Goal: Task Accomplishment & Management: Complete application form

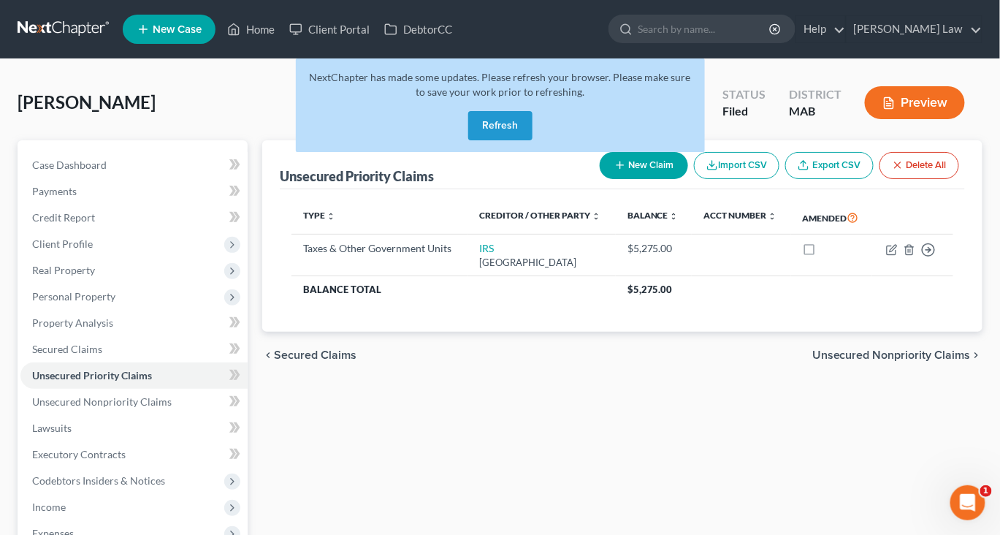
click at [509, 140] on button "Refresh" at bounding box center [500, 125] width 64 height 29
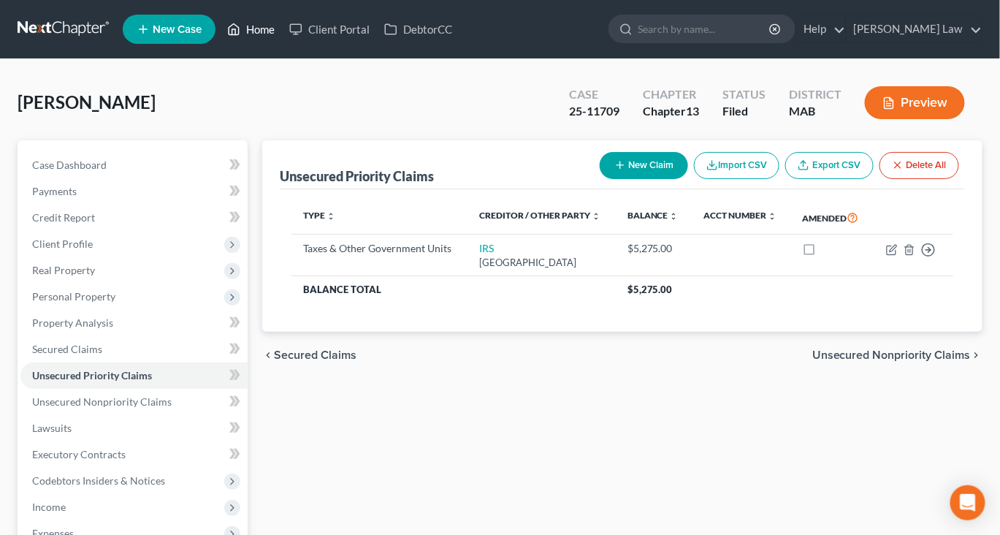
click at [282, 42] on link "Home" at bounding box center [251, 29] width 62 height 26
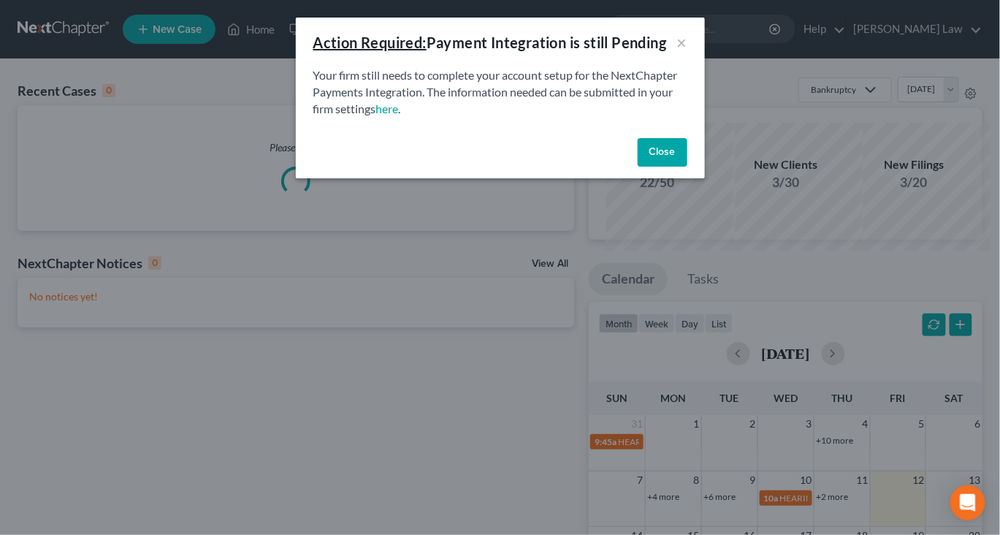
click at [687, 167] on button "Close" at bounding box center [663, 152] width 50 height 29
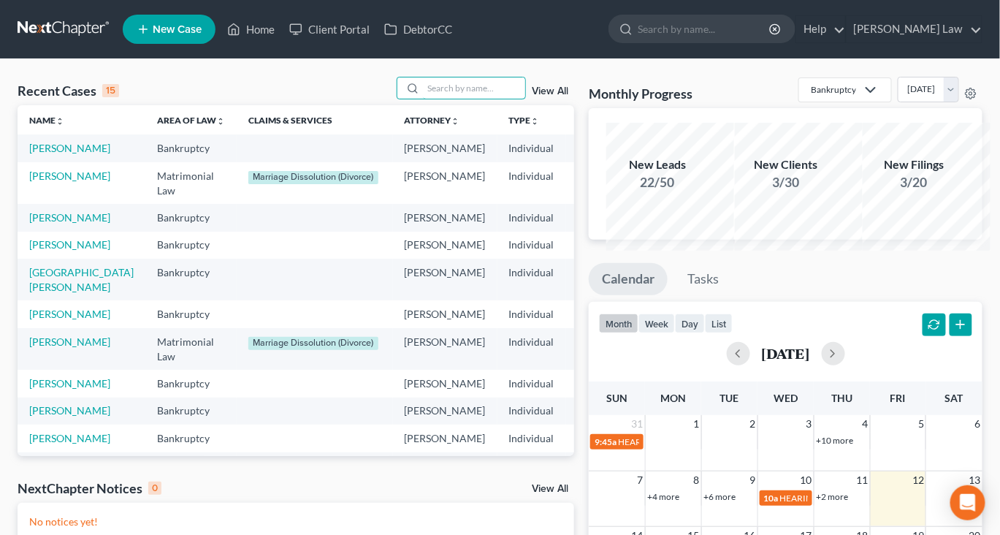
drag, startPoint x: 472, startPoint y: 99, endPoint x: 472, endPoint y: 87, distance: 12.4
click at [472, 99] on input "search" at bounding box center [474, 87] width 102 height 21
type input "molina"
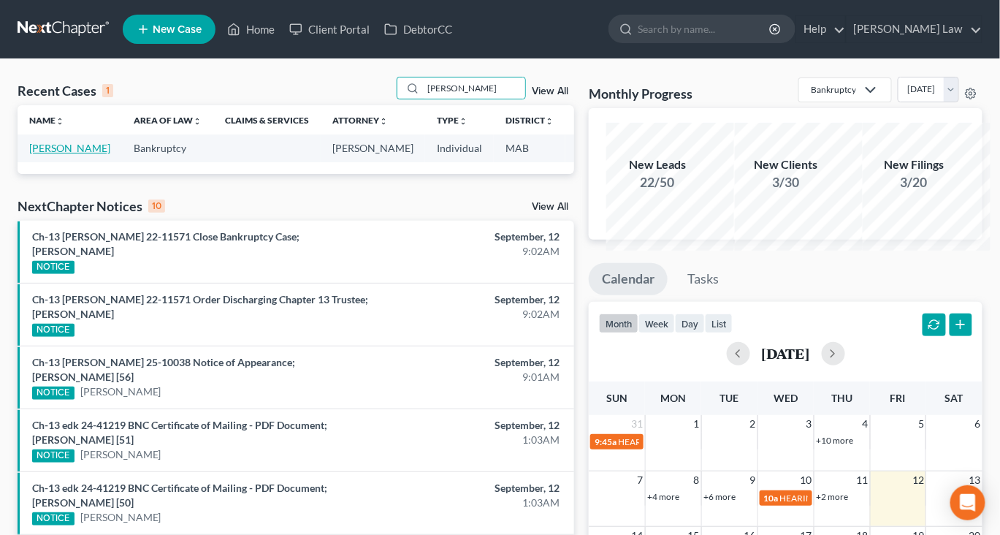
click at [52, 154] on link "Molina, Nathan" at bounding box center [69, 148] width 81 height 12
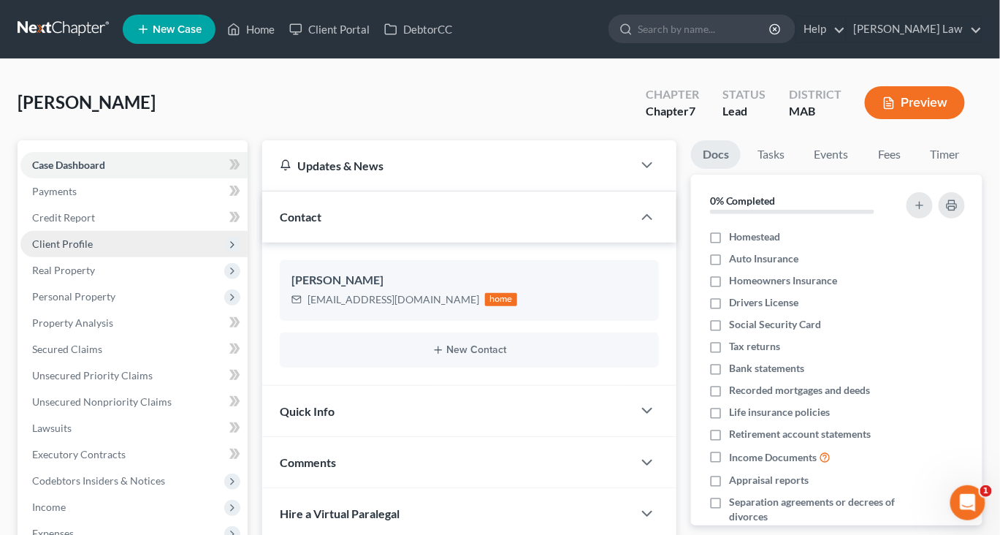
click at [85, 250] on span "Client Profile" at bounding box center [62, 243] width 61 height 12
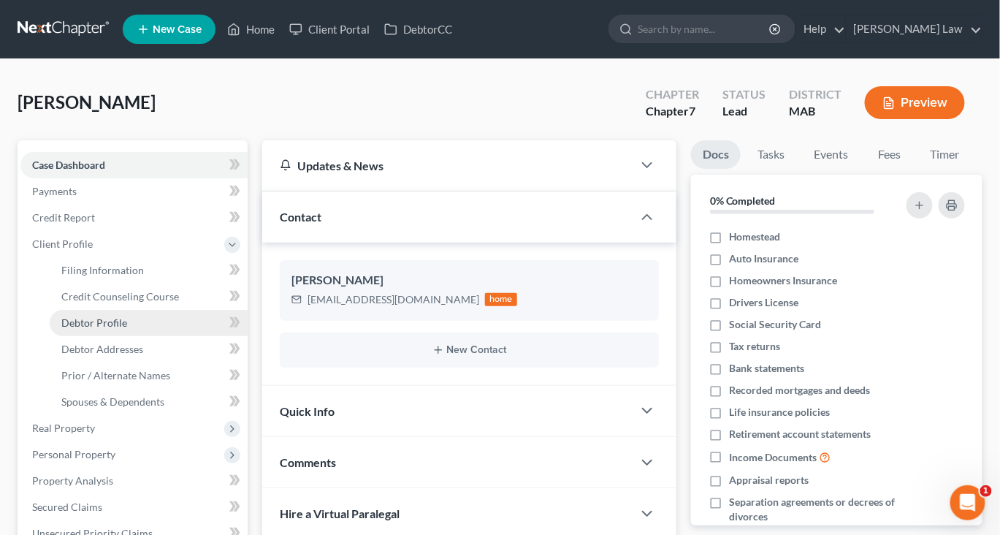
click at [117, 329] on span "Debtor Profile" at bounding box center [94, 322] width 66 height 12
select select "0"
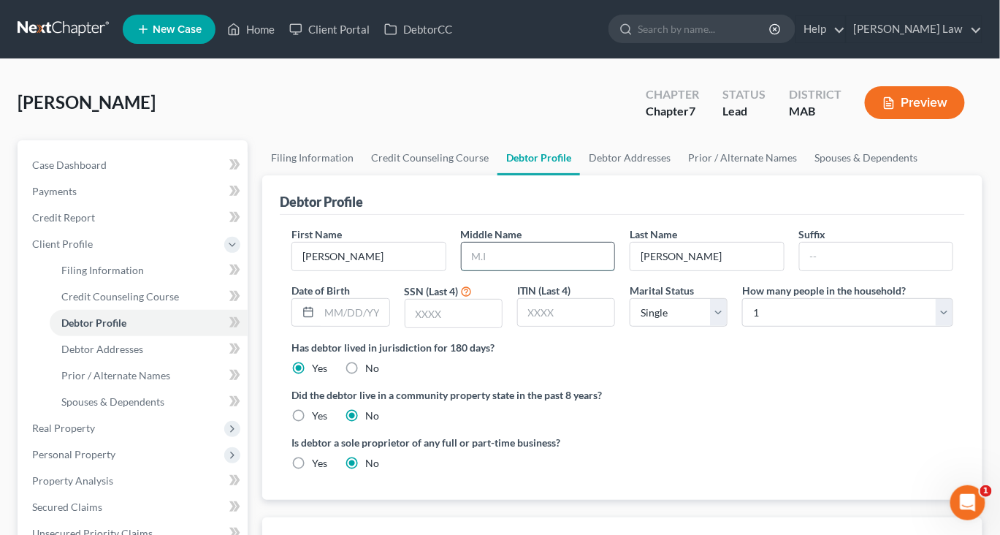
click at [532, 270] on input "text" at bounding box center [538, 256] width 153 height 28
type input "A."
click at [370, 326] on input "text" at bounding box center [353, 313] width 69 height 28
type input "10/13/1986"
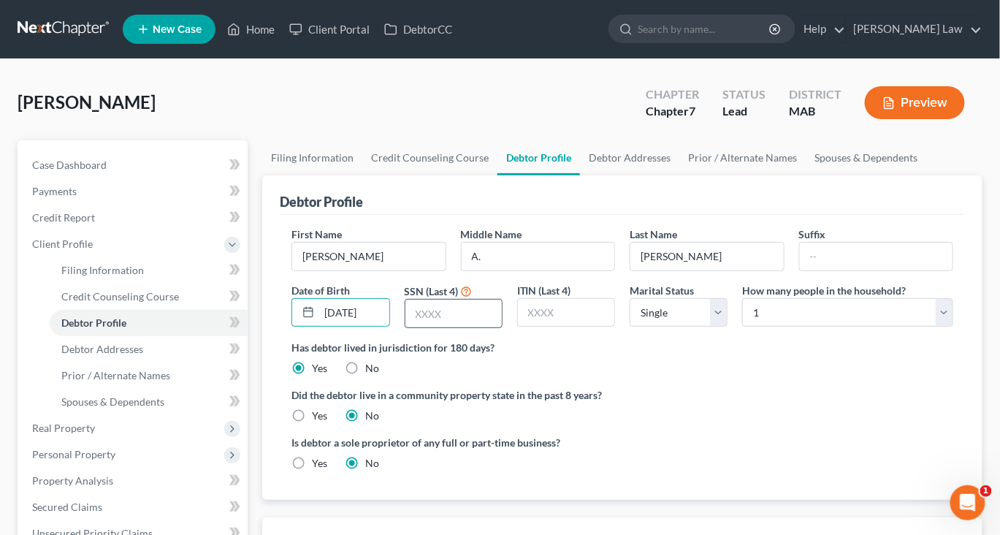
scroll to position [0, 0]
click at [443, 327] on input "text" at bounding box center [453, 313] width 96 height 28
type input "8836"
click at [805, 175] on link "Spouses & Dependents" at bounding box center [865, 157] width 120 height 35
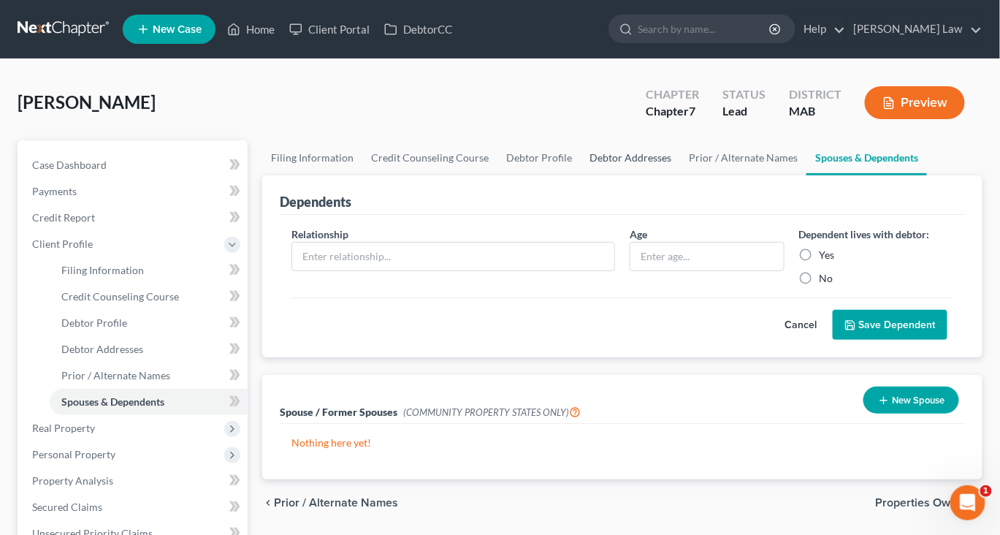
click at [680, 175] on link "Debtor Addresses" at bounding box center [630, 157] width 99 height 35
select select "0"
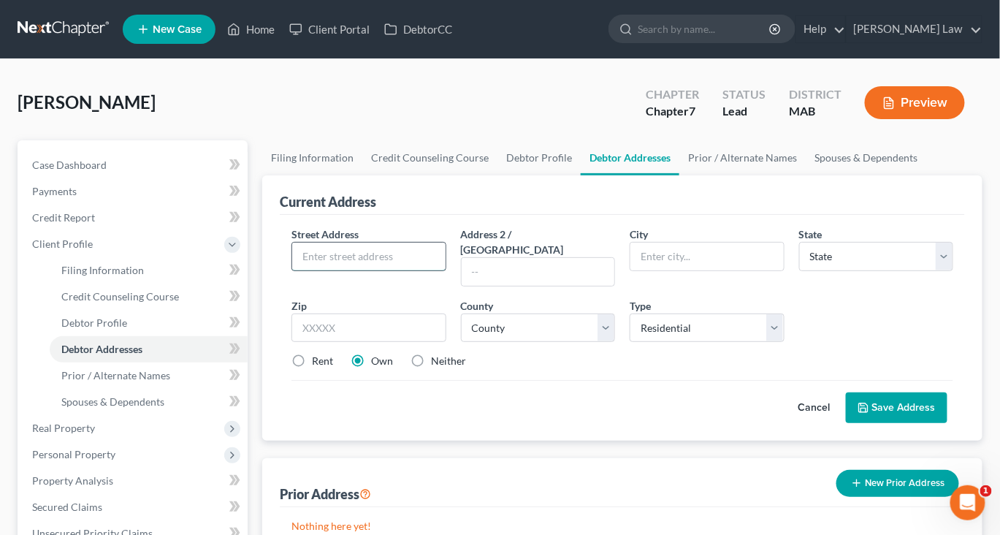
click at [383, 270] on input "text" at bounding box center [368, 256] width 153 height 28
type input "690 Commercial Street"
type input "unit 10B"
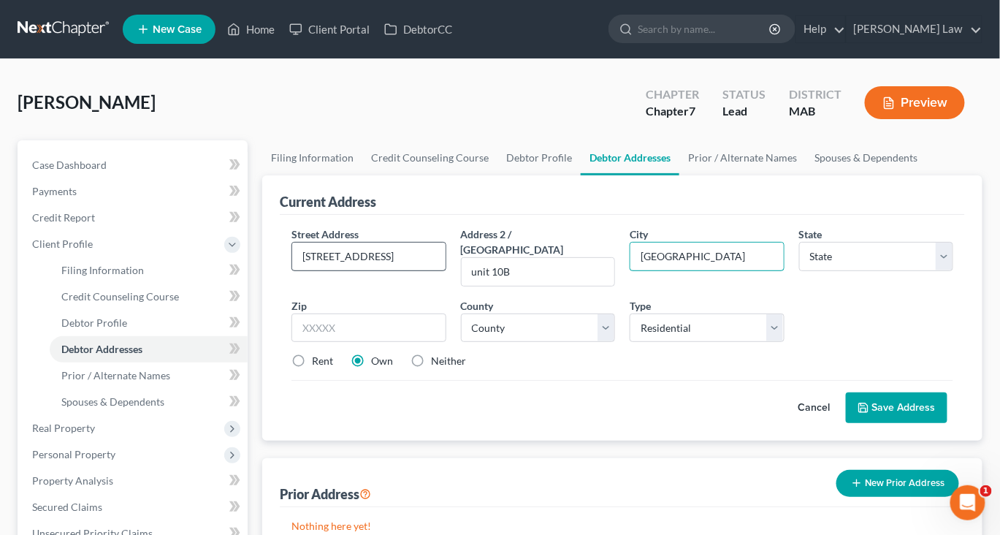
type input "Provincetown"
select select "22"
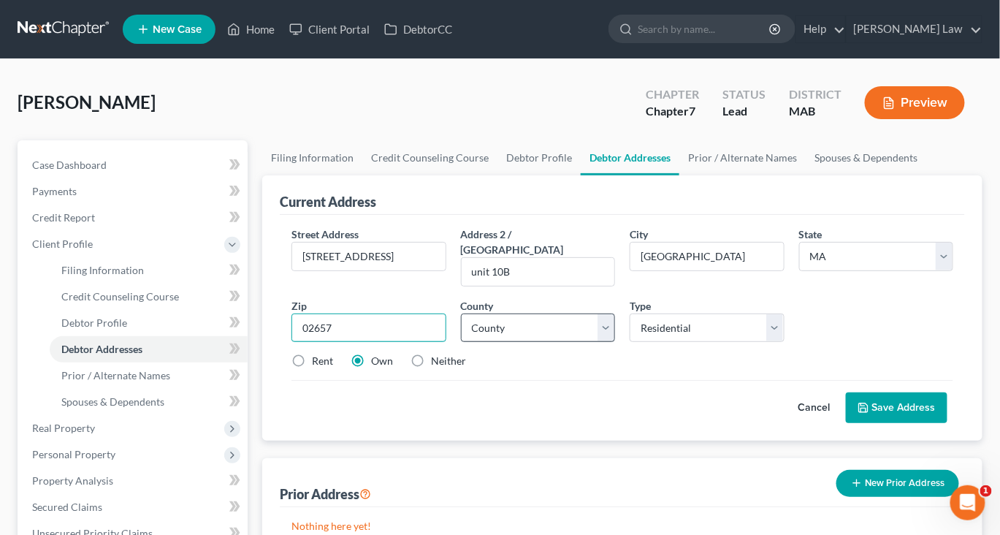
type input "02657"
click at [605, 342] on select "County Barnstable County Berkshire County Bristol County Dukes County Essex Cou…" at bounding box center [538, 327] width 154 height 29
select select "0"
click at [313, 368] on label "Rent" at bounding box center [322, 360] width 21 height 15
click at [318, 363] on input "Rent" at bounding box center [322, 357] width 9 height 9
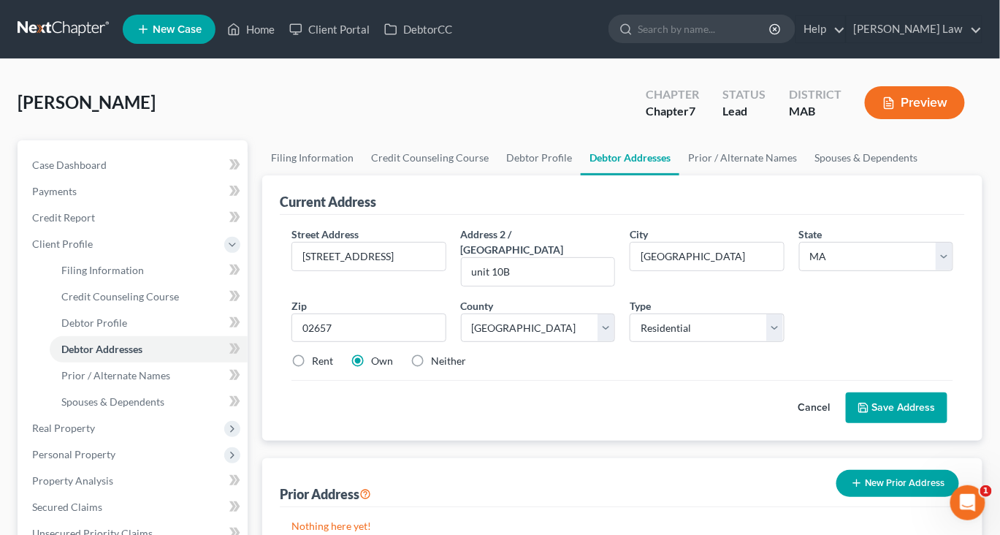
radio input "true"
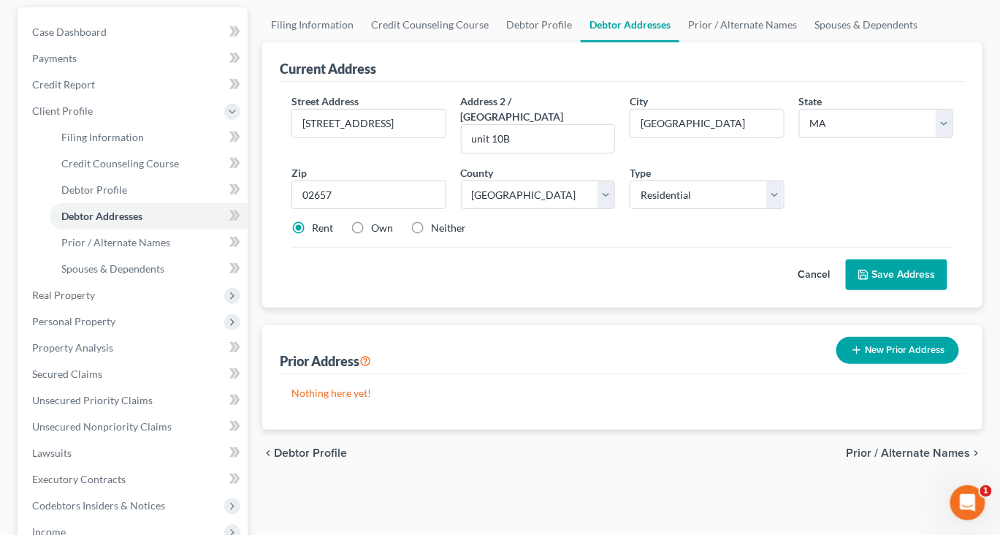
scroll to position [147, 0]
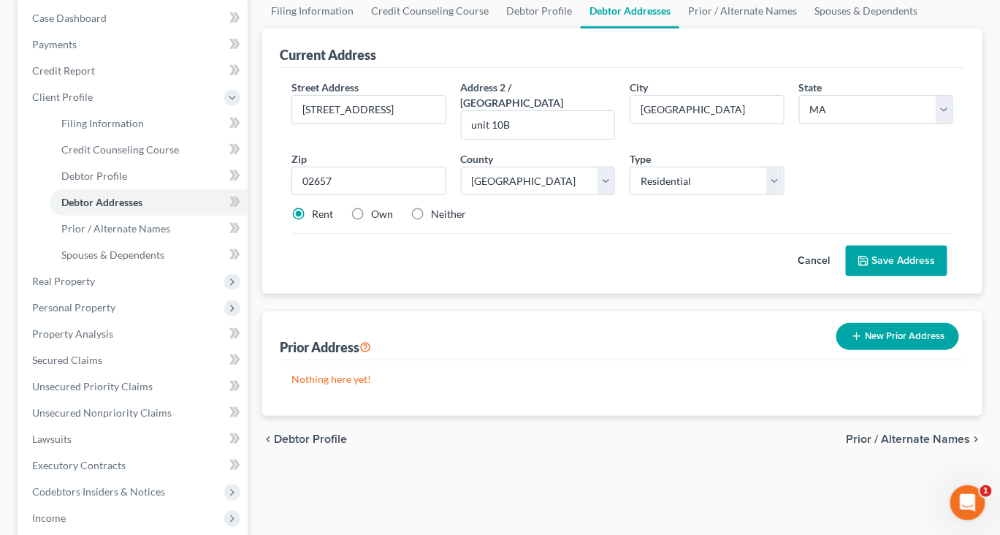
click at [874, 276] on button "Save Address" at bounding box center [897, 260] width 102 height 31
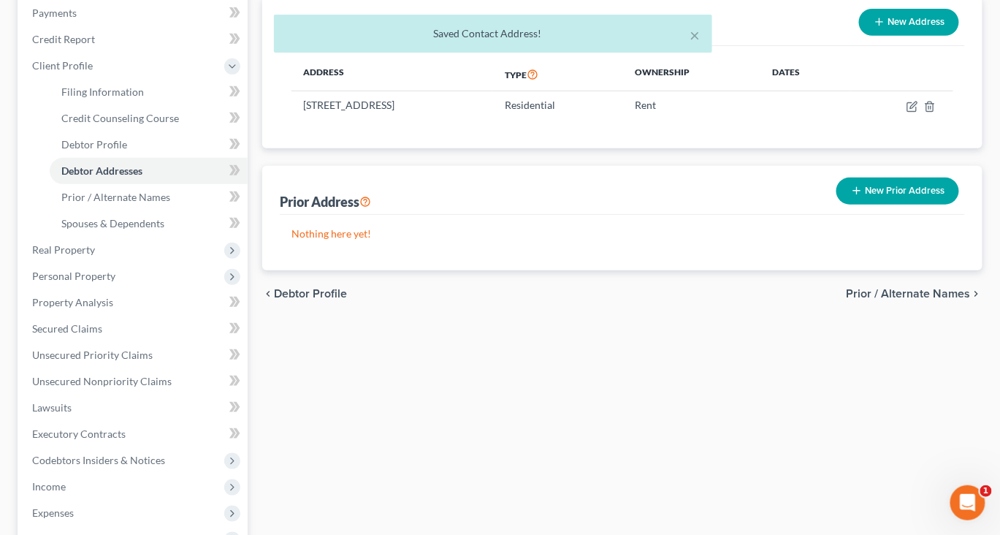
scroll to position [187, 0]
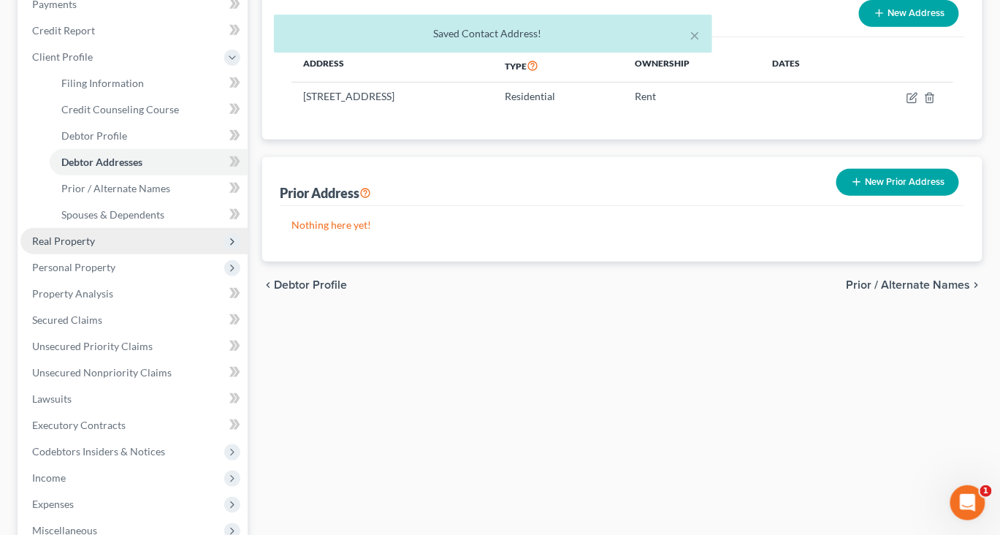
click at [95, 247] on span "Real Property" at bounding box center [63, 240] width 63 height 12
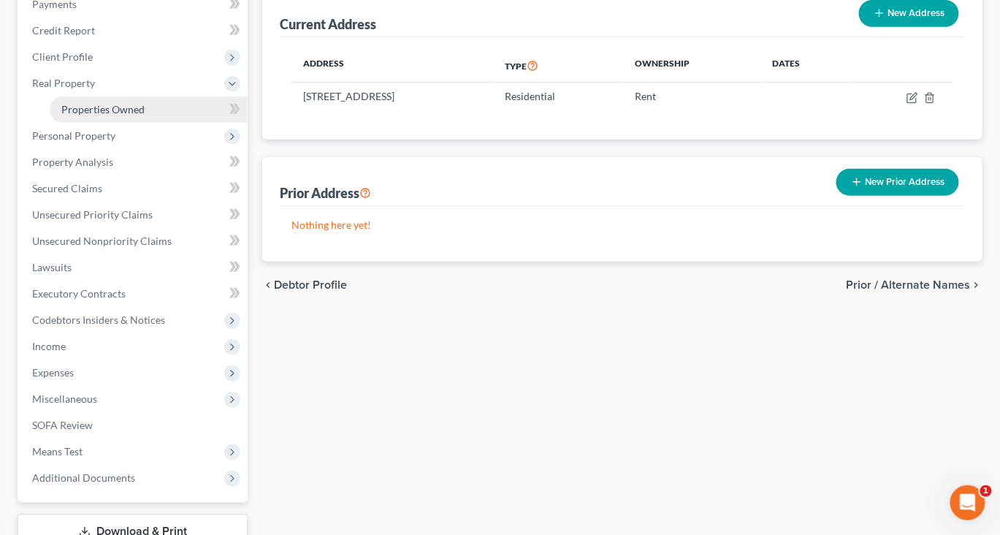
click at [145, 115] on span "Properties Owned" at bounding box center [102, 109] width 83 height 12
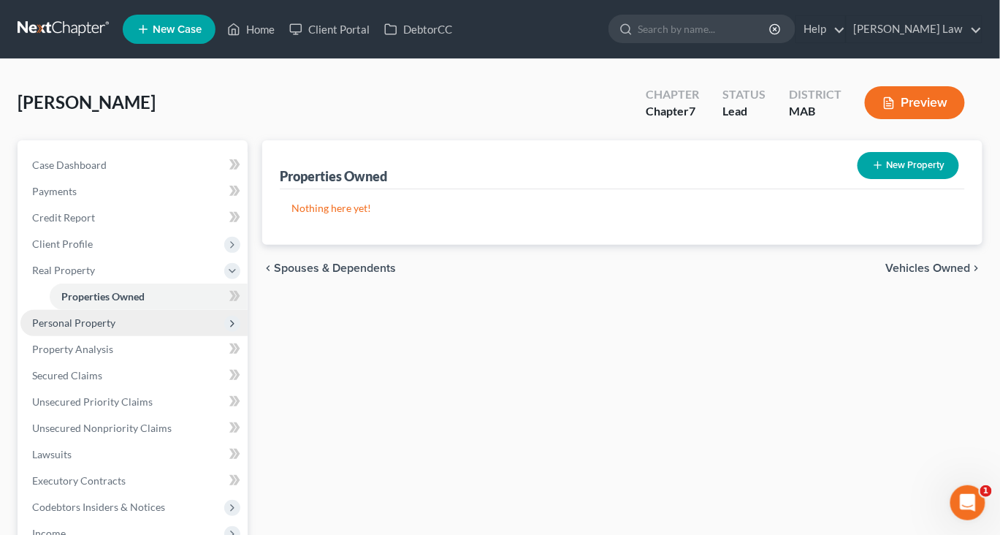
click at [115, 329] on span "Personal Property" at bounding box center [73, 322] width 83 height 12
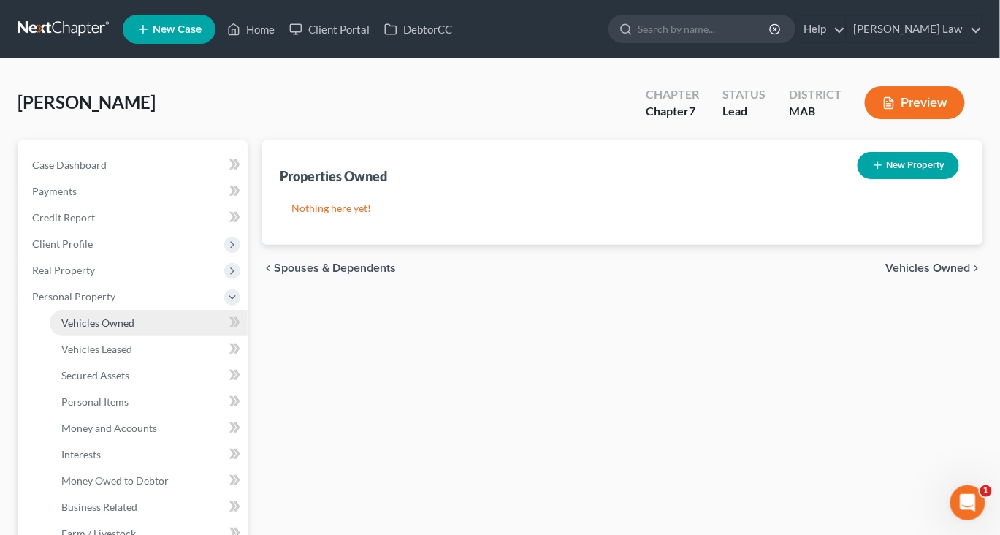
click at [131, 329] on span "Vehicles Owned" at bounding box center [97, 322] width 73 height 12
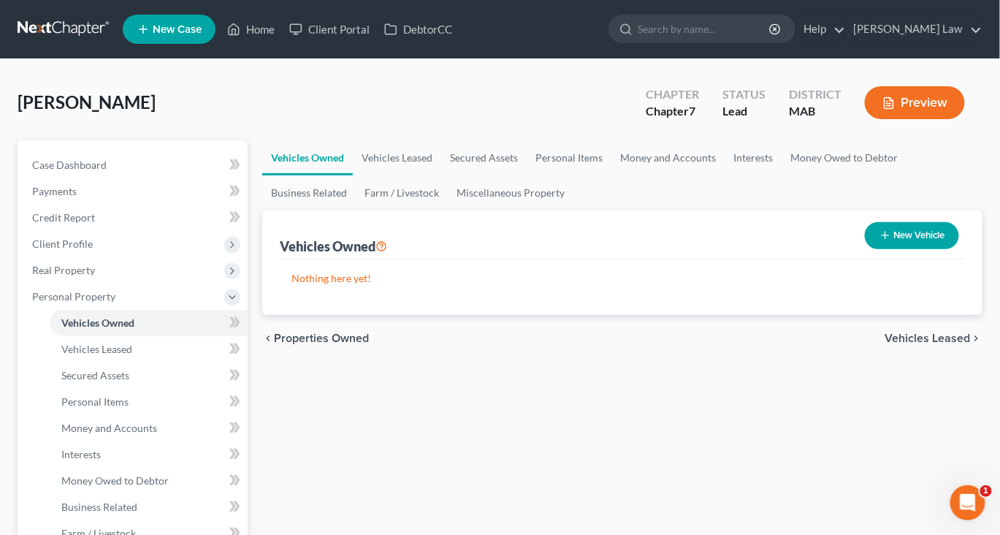
click at [877, 249] on button "New Vehicle" at bounding box center [912, 235] width 94 height 27
select select "0"
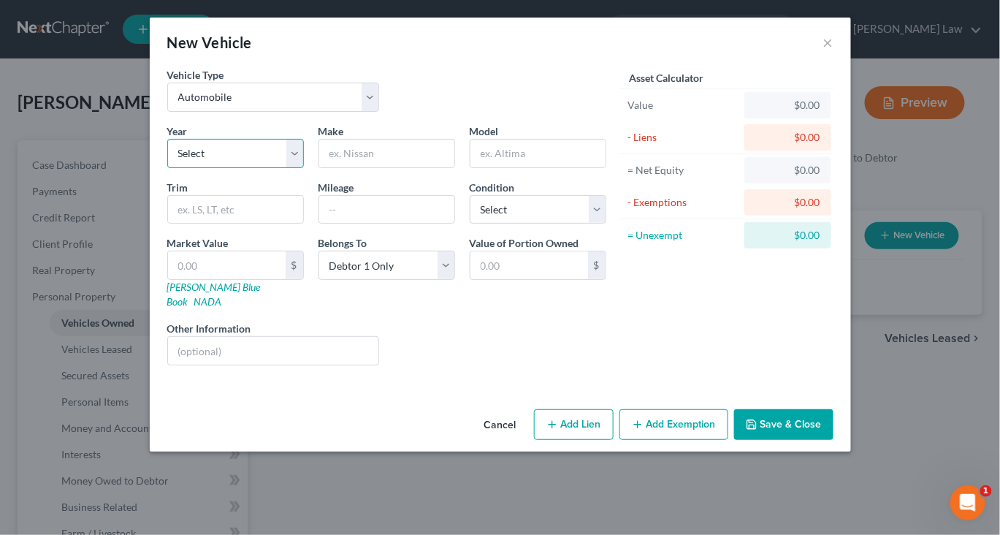
click at [249, 168] on select "Select 2026 2025 2024 2023 2022 2021 2020 2019 2018 2017 2016 2015 2014 2013 20…" at bounding box center [235, 153] width 137 height 29
select select "1"
click at [359, 167] on input "text" at bounding box center [386, 153] width 135 height 28
type input "Honda"
type input "Crv"
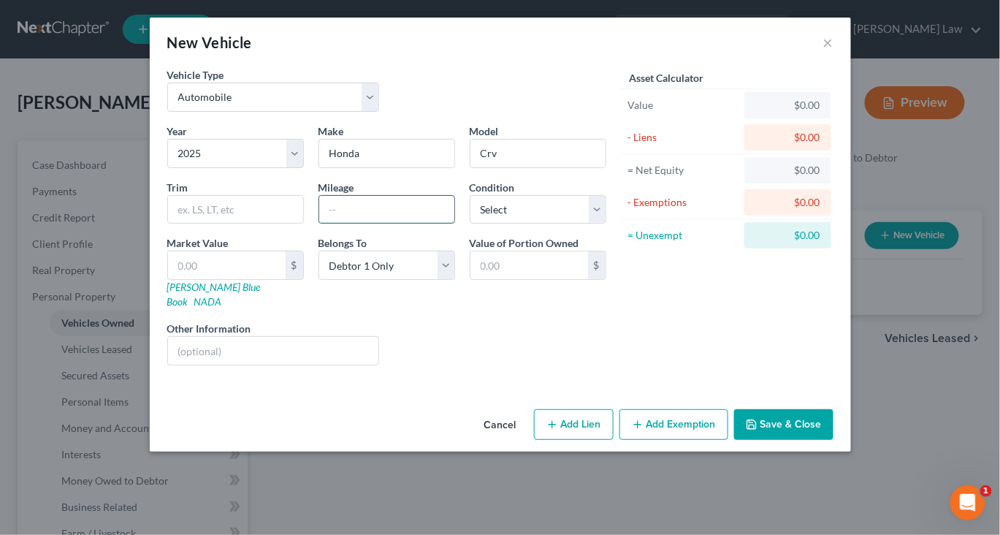
click at [319, 223] on input "text" at bounding box center [386, 210] width 135 height 28
type input "17005"
click at [178, 364] on input "text" at bounding box center [273, 351] width 211 height 28
type input "pays 870 month honda"
click at [833, 440] on button "Save & Close" at bounding box center [783, 424] width 99 height 31
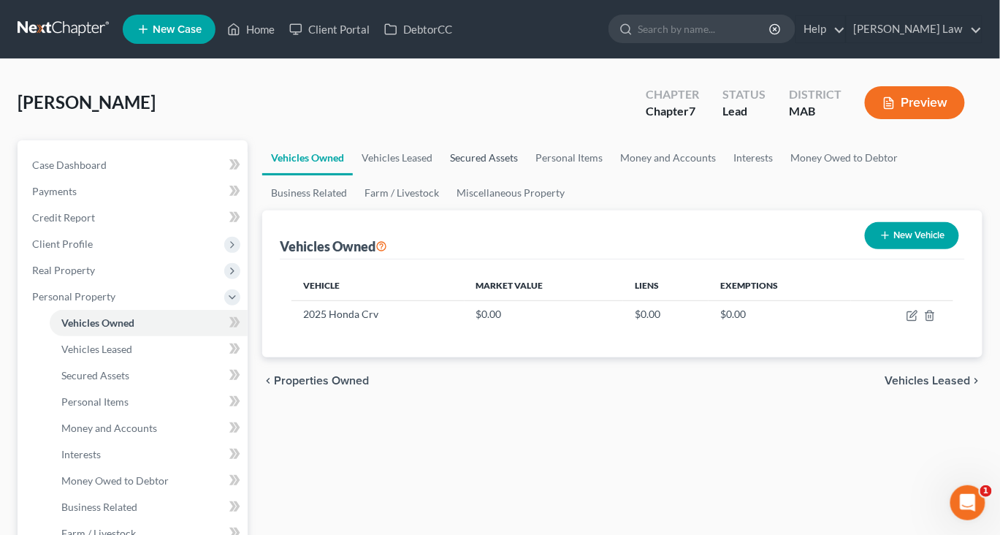
click at [527, 175] on link "Secured Assets" at bounding box center [483, 157] width 85 height 35
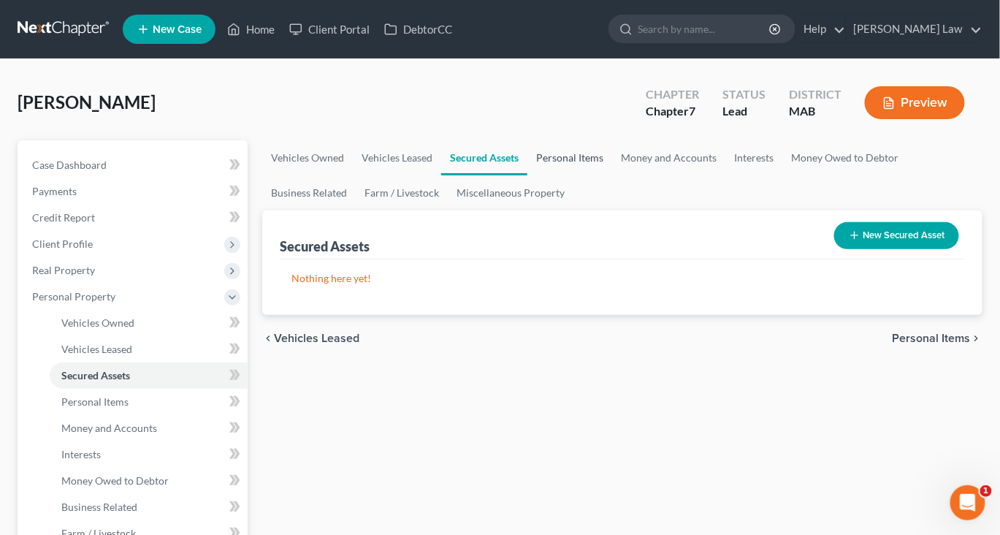
click at [612, 175] on link "Personal Items" at bounding box center [569, 157] width 85 height 35
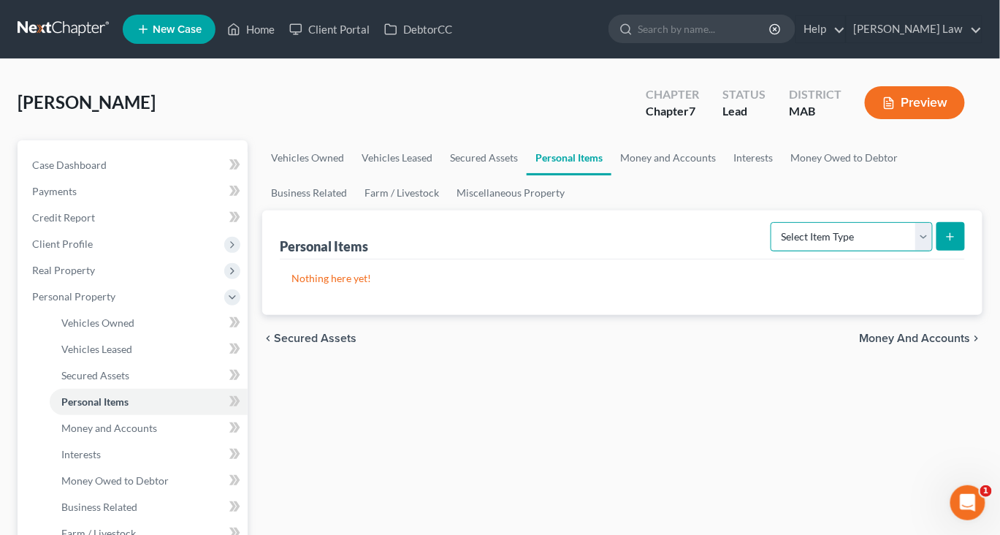
click at [900, 251] on select "Select Item Type Clothing Collectibles Of Value Electronics Firearms Household …" at bounding box center [851, 236] width 162 height 29
select select "clothing"
click at [936, 250] on button "submit" at bounding box center [950, 236] width 28 height 28
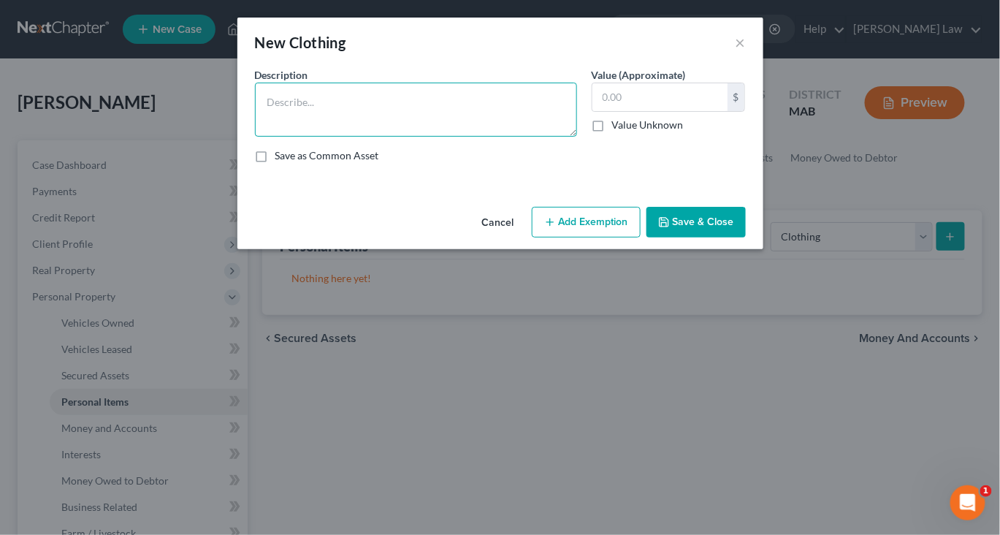
click at [423, 137] on textarea at bounding box center [416, 110] width 322 height 54
type textarea "Ordinary clothing"
type input "1,000"
click at [742, 237] on button "Save & Close" at bounding box center [695, 222] width 99 height 31
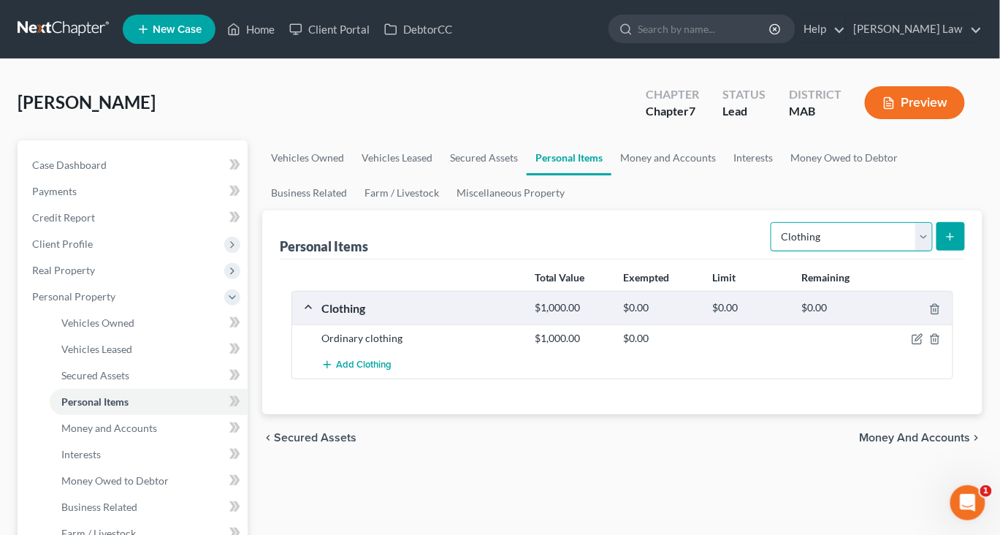
click at [913, 251] on select "Select Item Type Clothing Collectibles Of Value Electronics Firearms Household …" at bounding box center [851, 236] width 162 height 29
select select "electronics"
click at [936, 250] on button "submit" at bounding box center [950, 236] width 28 height 28
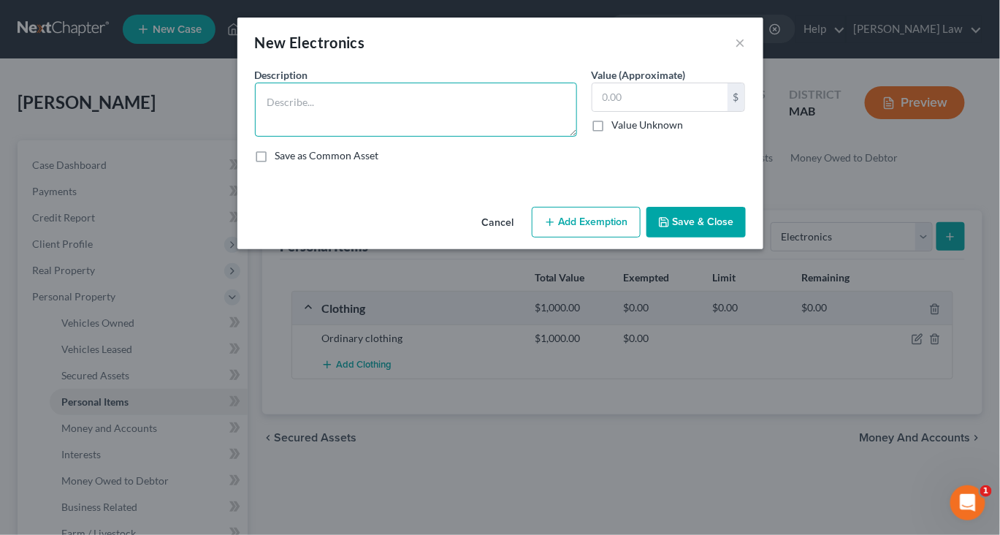
click at [470, 137] on textarea at bounding box center [416, 110] width 322 height 54
type textarea "Misc. Electronics"
type input "2,000"
click at [742, 237] on button "Save & Close" at bounding box center [695, 222] width 99 height 31
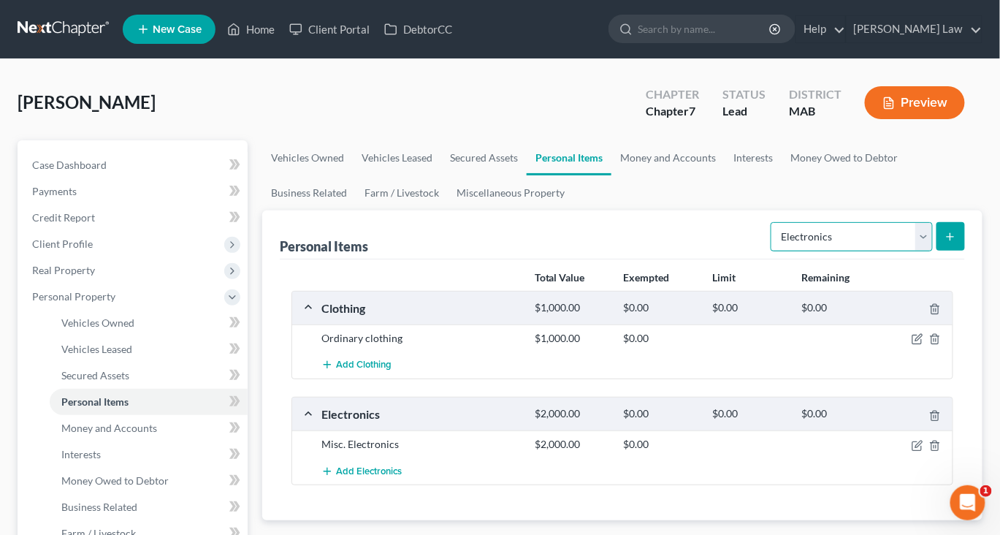
click at [909, 251] on select "Select Item Type Clothing Collectibles Of Value Electronics Firearms Household …" at bounding box center [851, 236] width 162 height 29
select select "household_goods"
click at [944, 242] on icon "submit" at bounding box center [950, 237] width 12 height 12
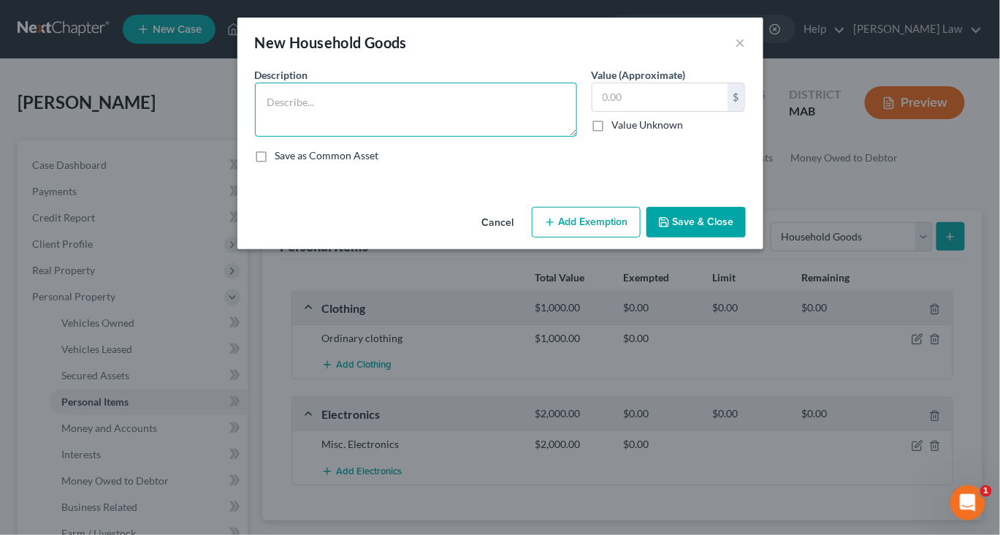
click at [413, 134] on textarea at bounding box center [416, 110] width 322 height 54
type textarea "Ordinary and usual household contents"
type input "2,500"
click at [746, 237] on button "Save & Close" at bounding box center [695, 222] width 99 height 31
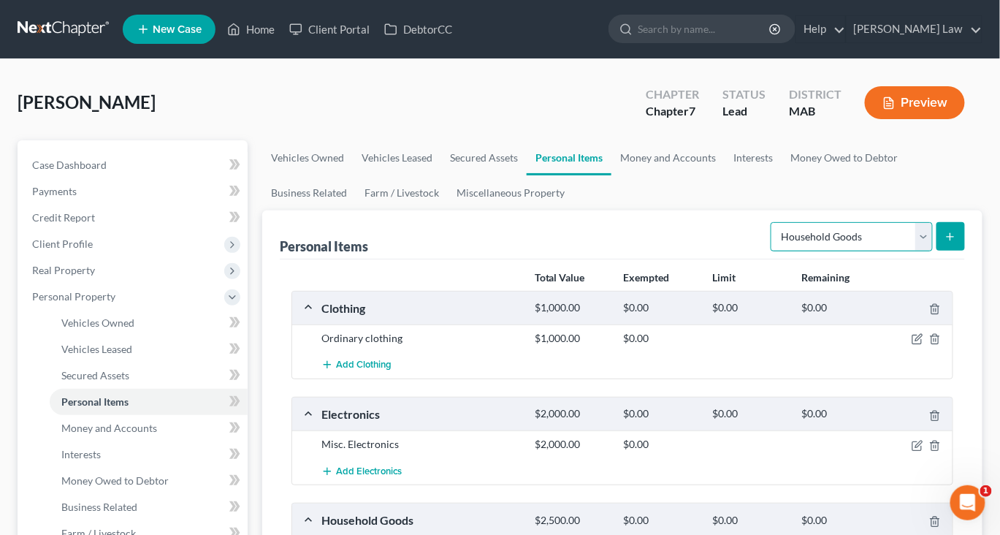
click at [908, 251] on select "Select Item Type Clothing Collectibles Of Value Electronics Firearms Household …" at bounding box center [851, 236] width 162 height 29
select select "jewelry"
click at [944, 242] on icon "submit" at bounding box center [950, 237] width 12 height 12
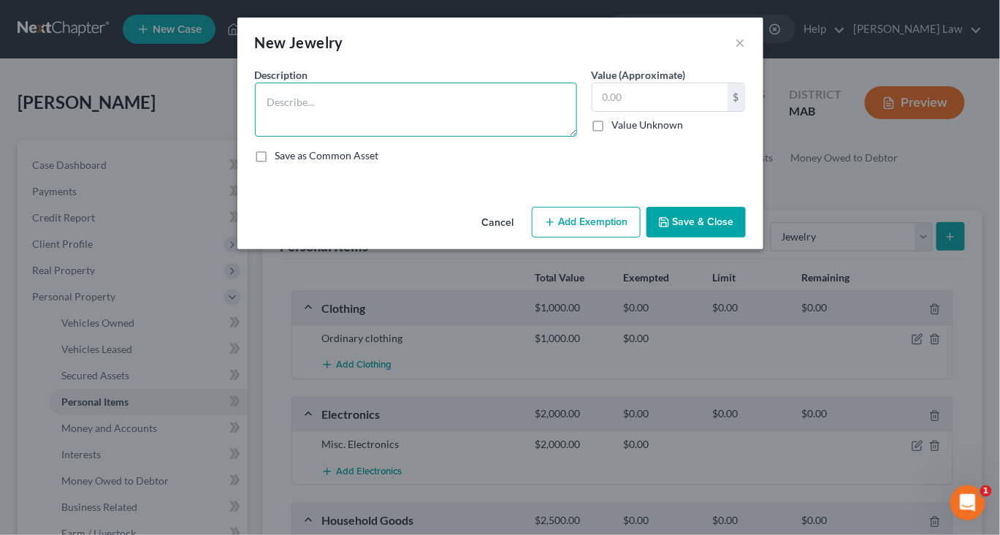
click at [376, 137] on textarea at bounding box center [416, 110] width 322 height 54
type textarea "M"
click at [746, 50] on button "×" at bounding box center [740, 43] width 10 height 18
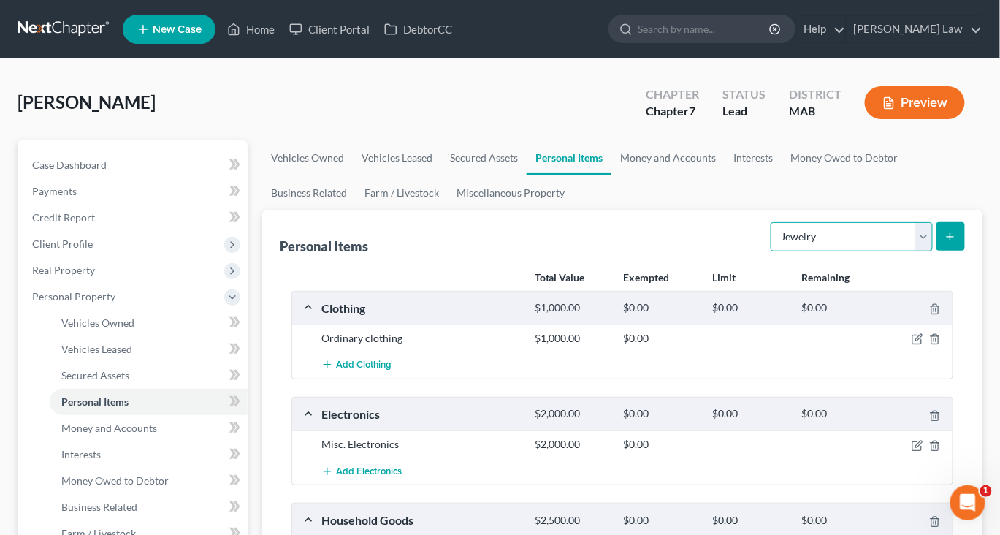
click at [905, 251] on select "Select Item Type Clothing Collectibles Of Value Electronics Firearms Household …" at bounding box center [851, 236] width 162 height 29
click at [724, 175] on link "Money and Accounts" at bounding box center [667, 157] width 113 height 35
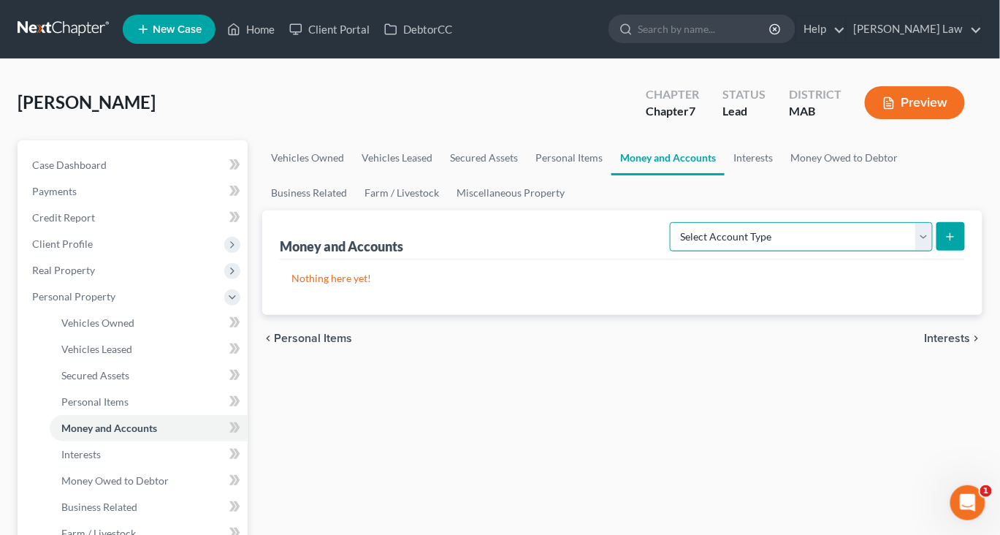
click at [904, 251] on select "Select Account Type Brokerage Cash on Hand Certificates of Deposit Checking Acc…" at bounding box center [801, 236] width 263 height 29
click at [902, 251] on select "Select Account Type Brokerage Cash on Hand Certificates of Deposit Checking Acc…" at bounding box center [801, 236] width 263 height 29
select select "checking"
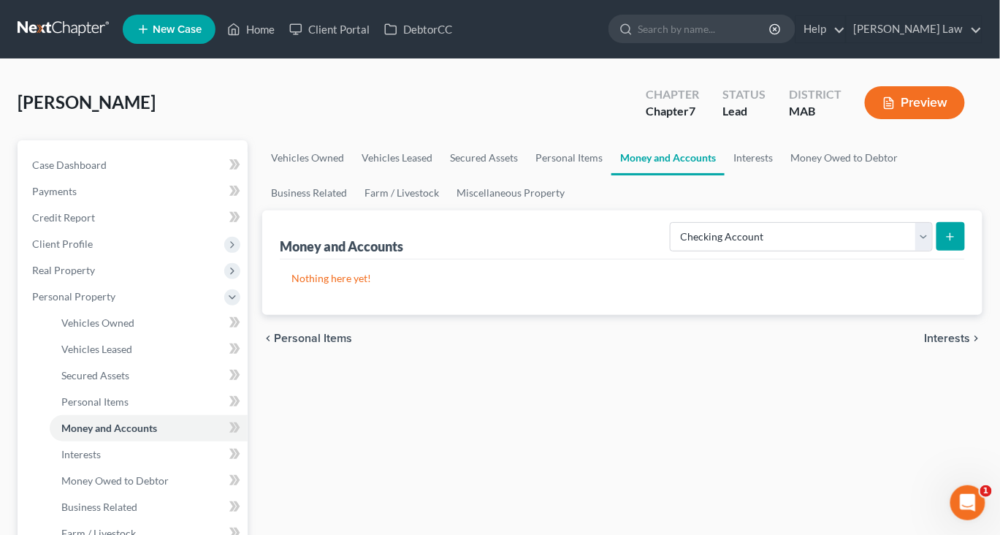
click at [944, 242] on icon "submit" at bounding box center [950, 237] width 12 height 12
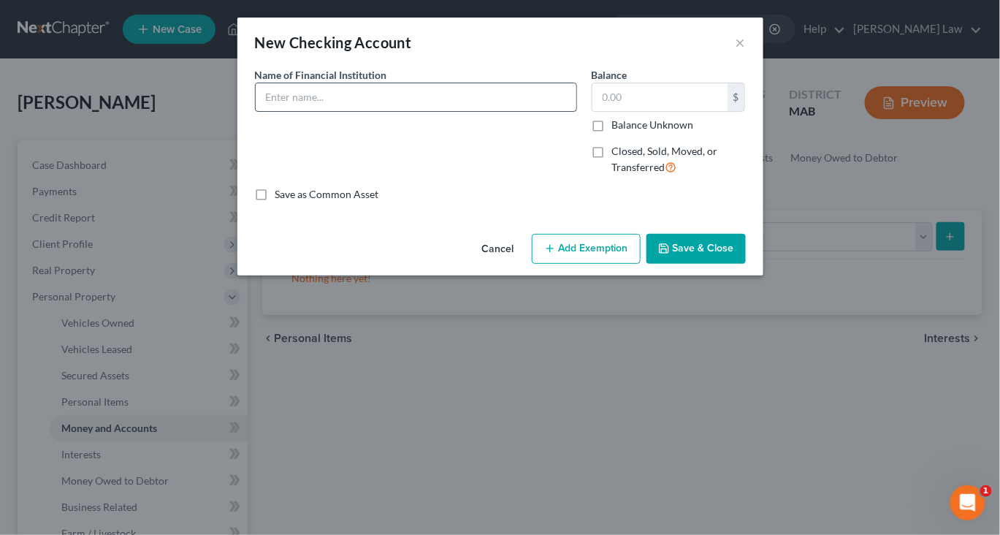
click at [474, 111] on input "text" at bounding box center [416, 97] width 321 height 28
type input "Bank of America"
type input "1,205"
click at [746, 264] on button "Save & Close" at bounding box center [695, 249] width 99 height 31
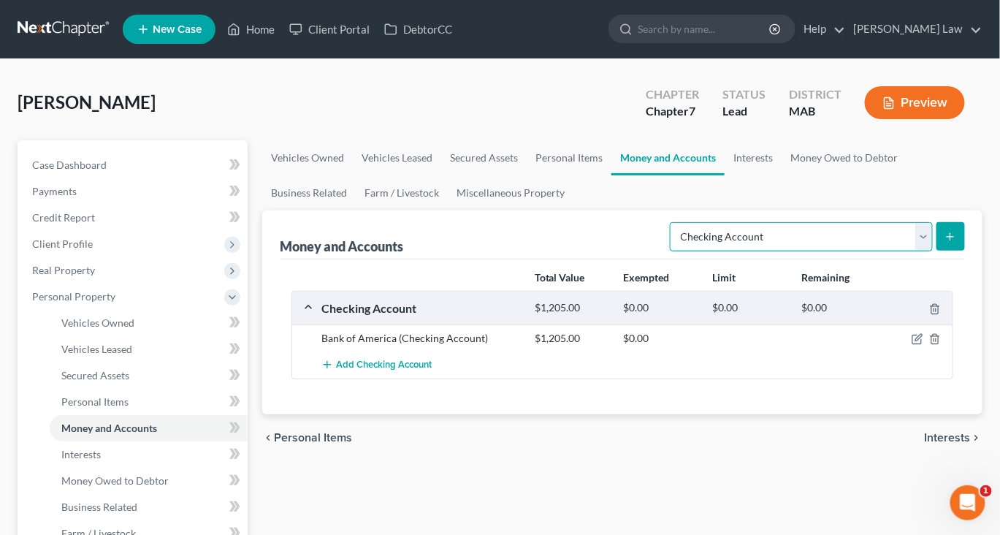
click at [904, 251] on select "Select Account Type Brokerage Cash on Hand Certificates of Deposit Checking Acc…" at bounding box center [801, 236] width 263 height 29
select select "savings"
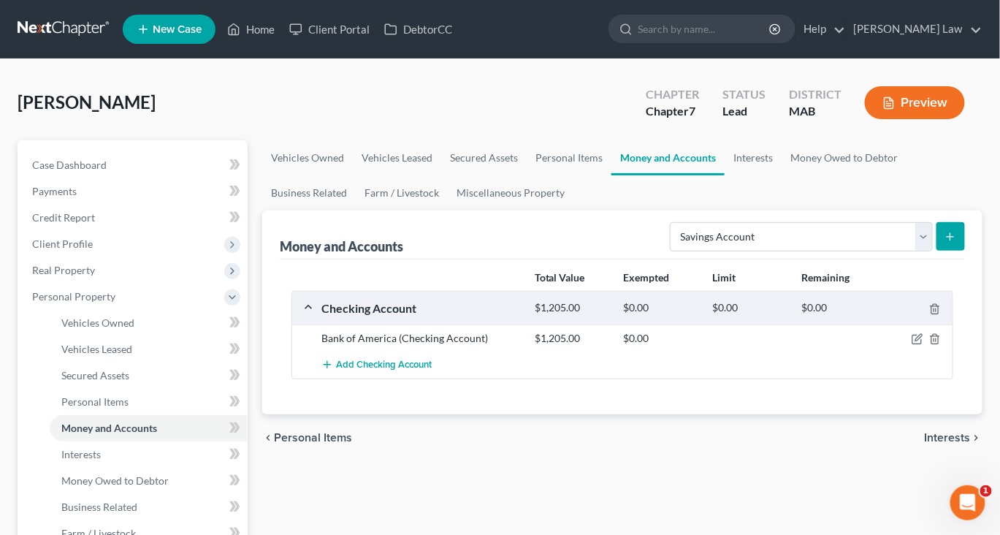
click at [944, 242] on icon "submit" at bounding box center [950, 237] width 12 height 12
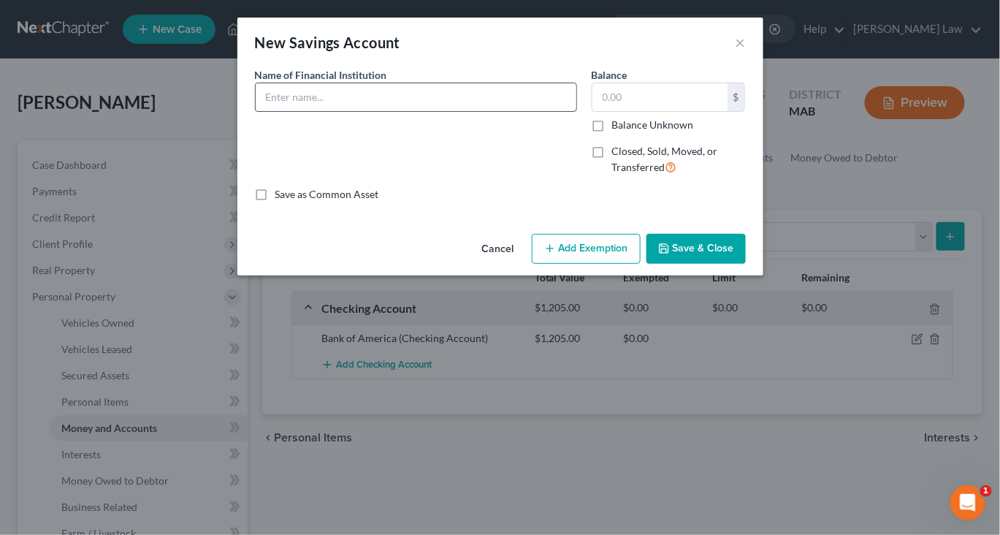
click at [378, 111] on input "text" at bounding box center [416, 97] width 321 height 28
type input "Bank of America"
type input "200"
click at [718, 264] on button "Save & Close" at bounding box center [695, 249] width 99 height 31
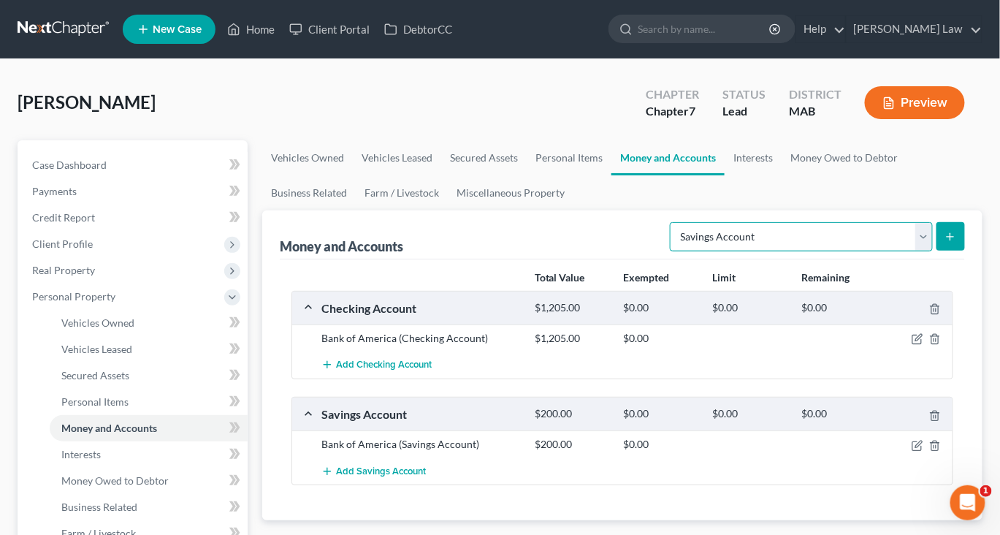
click at [909, 251] on select "Select Account Type Brokerage Cash on Hand Certificates of Deposit Checking Acc…" at bounding box center [801, 236] width 263 height 29
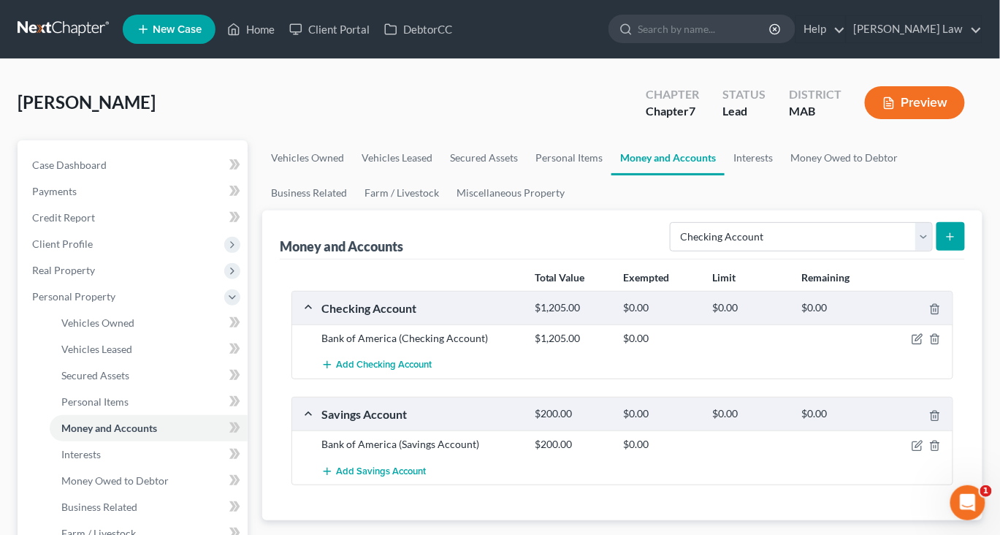
click at [939, 250] on button "submit" at bounding box center [950, 236] width 28 height 28
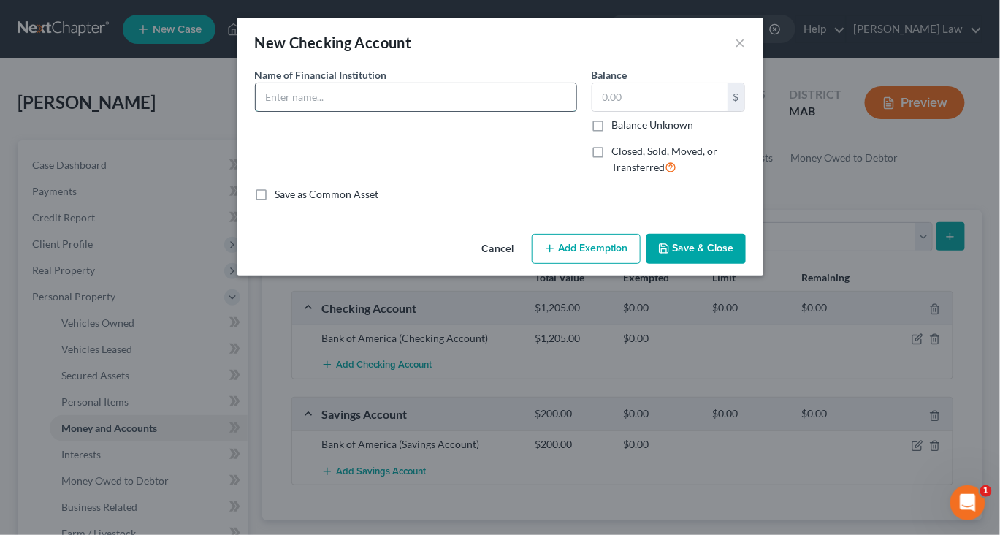
click at [419, 111] on input "text" at bounding box center [416, 97] width 321 height 28
click at [746, 51] on button "×" at bounding box center [740, 43] width 10 height 18
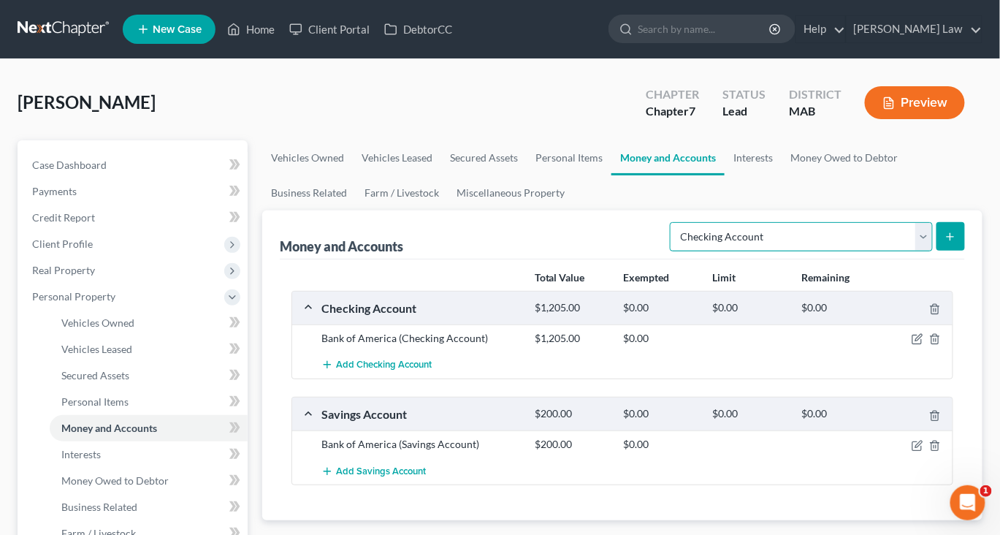
click at [911, 251] on select "Select Account Type Brokerage Cash on Hand Certificates of Deposit Checking Acc…" at bounding box center [801, 236] width 263 height 29
select select "savings"
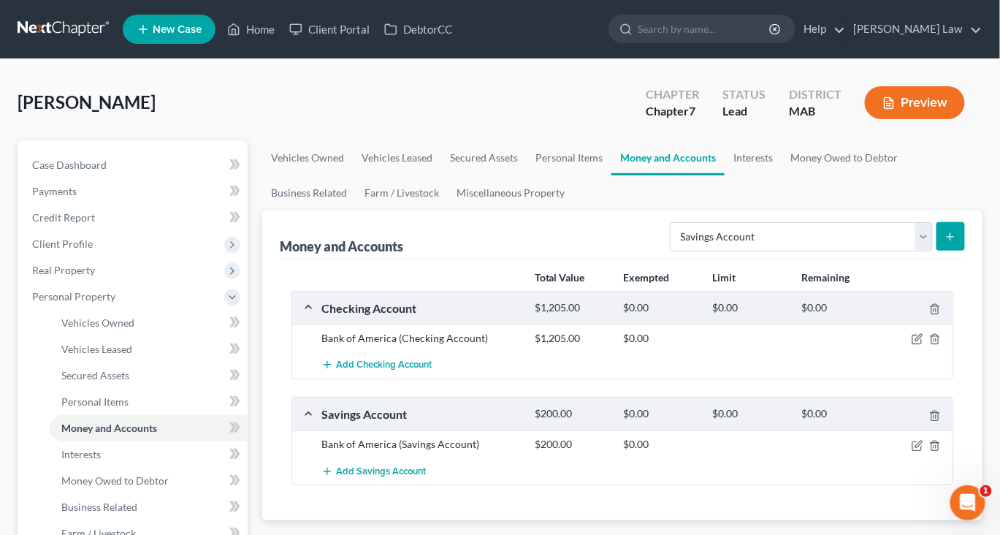
click at [936, 250] on button "submit" at bounding box center [950, 236] width 28 height 28
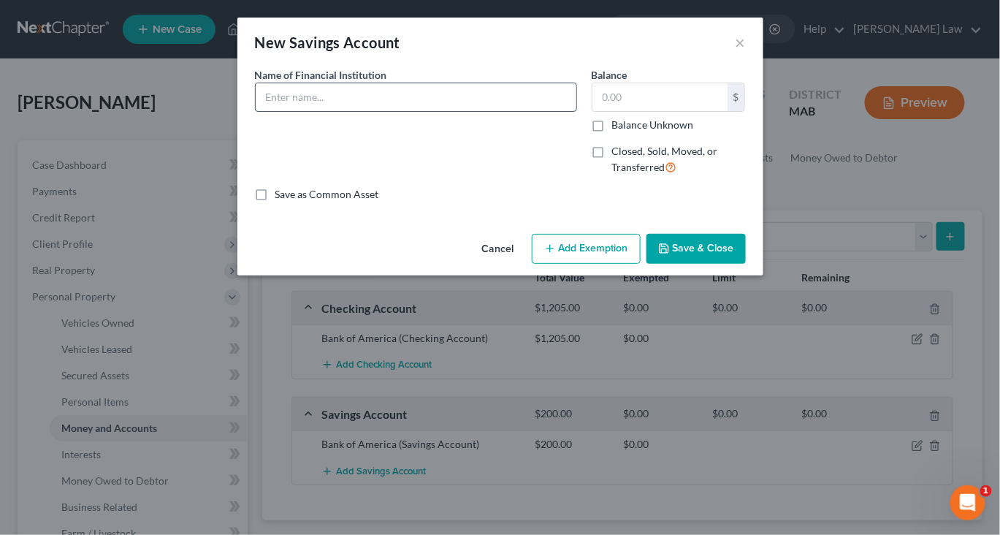
click at [539, 111] on input "text" at bounding box center [416, 97] width 321 height 28
type input "Sofi Bank"
click at [671, 111] on input "text" at bounding box center [659, 97] width 135 height 28
type input "100"
click at [740, 264] on button "Save & Close" at bounding box center [695, 249] width 99 height 31
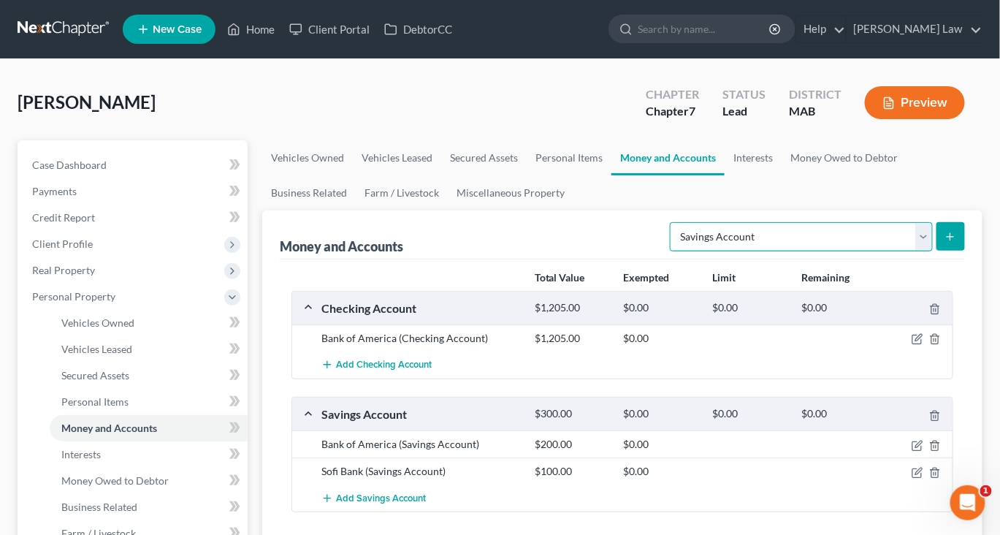
click at [910, 251] on select "Select Account Type Brokerage Cash on Hand Certificates of Deposit Checking Acc…" at bounding box center [801, 236] width 263 height 29
click at [781, 175] on link "Interests" at bounding box center [752, 157] width 57 height 35
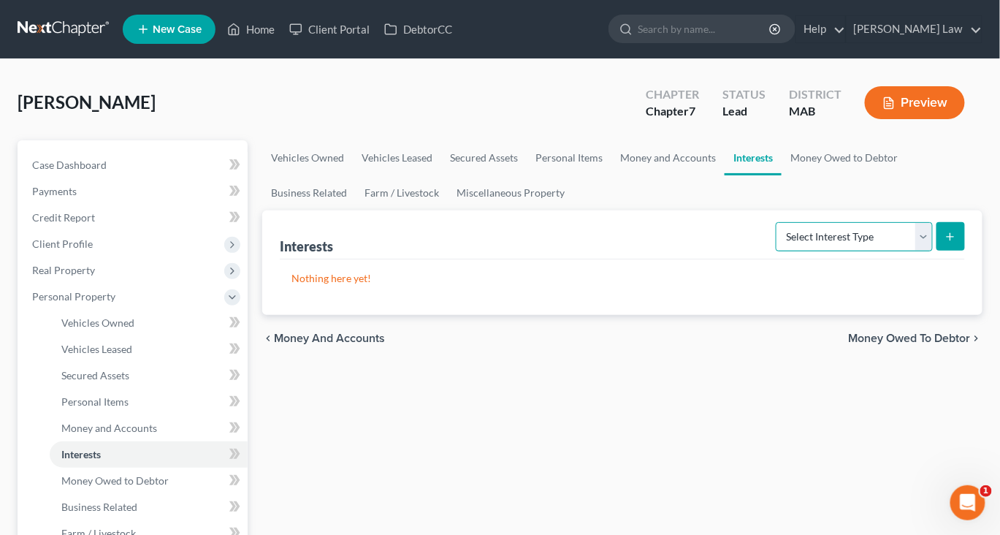
click at [906, 251] on select "Select Interest Type 401K Annuity Bond Education IRA Government Bond Government…" at bounding box center [854, 236] width 157 height 29
select select "401k"
click at [944, 242] on icon "submit" at bounding box center [950, 237] width 12 height 12
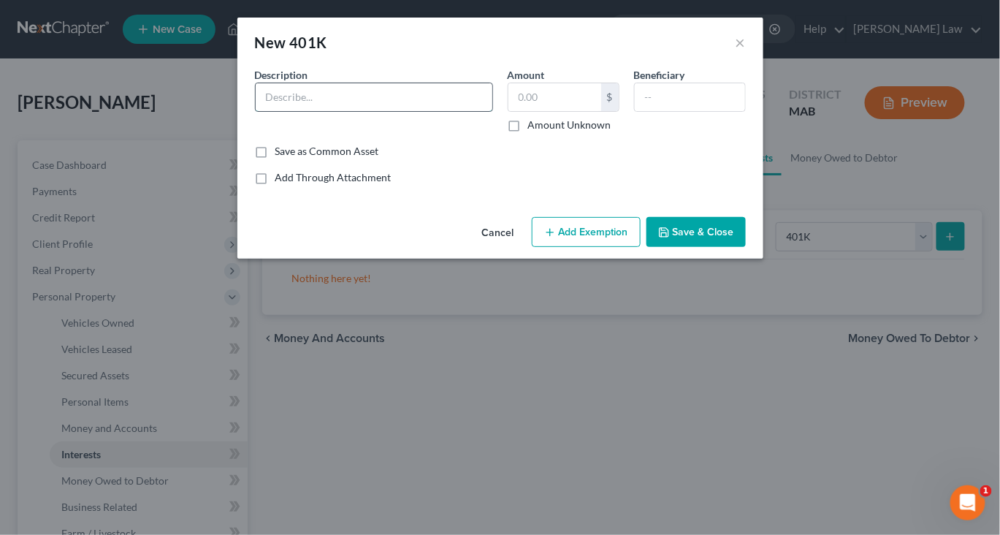
click at [411, 111] on input "text" at bounding box center [374, 97] width 237 height 28
type input "401k through employer"
click at [565, 111] on input "text" at bounding box center [554, 97] width 93 height 28
type input "40,025"
click at [742, 248] on button "Save & Close" at bounding box center [695, 232] width 99 height 31
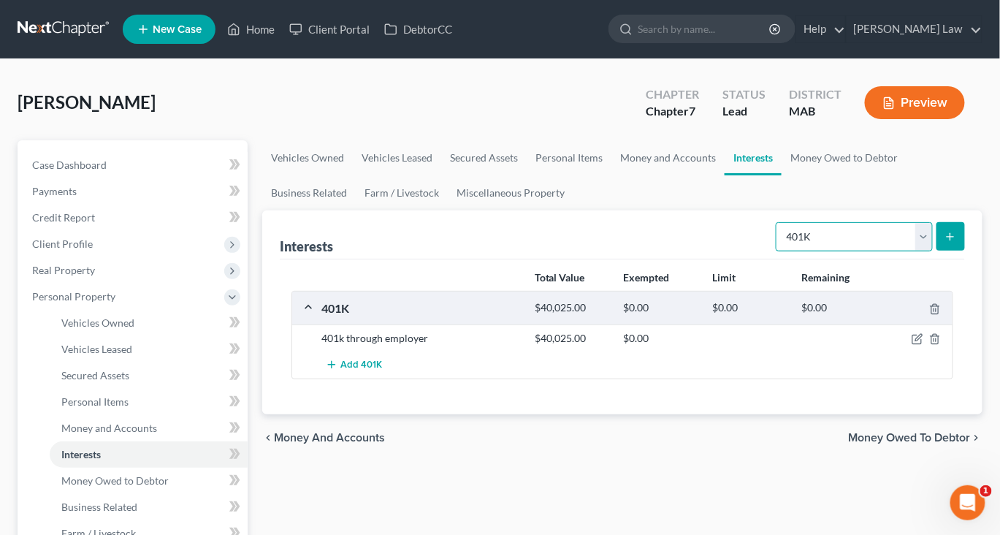
click at [906, 251] on select "Select Interest Type 401K Annuity Bond Education IRA Government Bond Government…" at bounding box center [854, 236] width 157 height 29
select select "term_life_insurance"
click at [936, 250] on button "submit" at bounding box center [950, 236] width 28 height 28
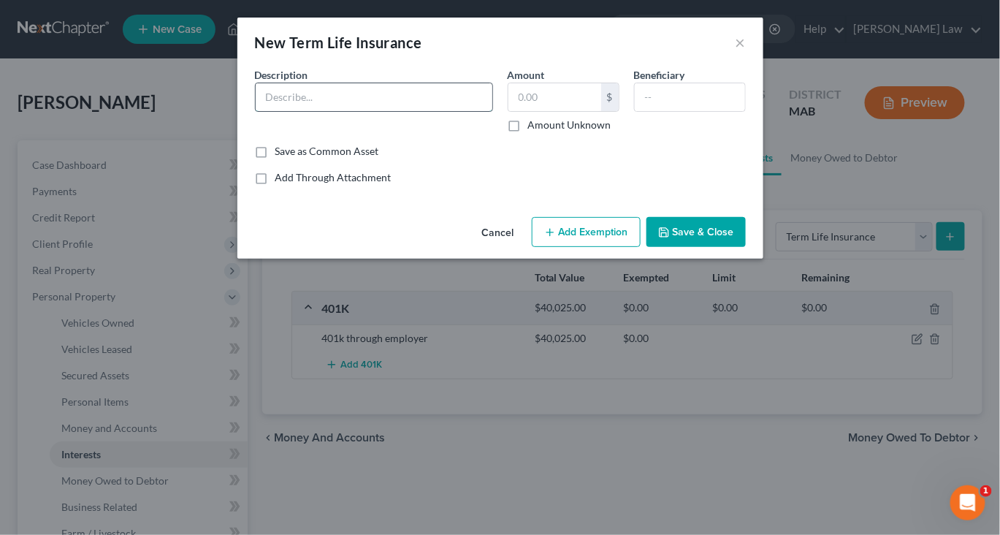
click at [404, 111] on input "text" at bounding box center [374, 97] width 237 height 28
type input "Term Life through employer"
click at [725, 111] on input "text" at bounding box center [690, 97] width 110 height 28
type input "Family"
click at [719, 248] on button "Save & Close" at bounding box center [695, 232] width 99 height 31
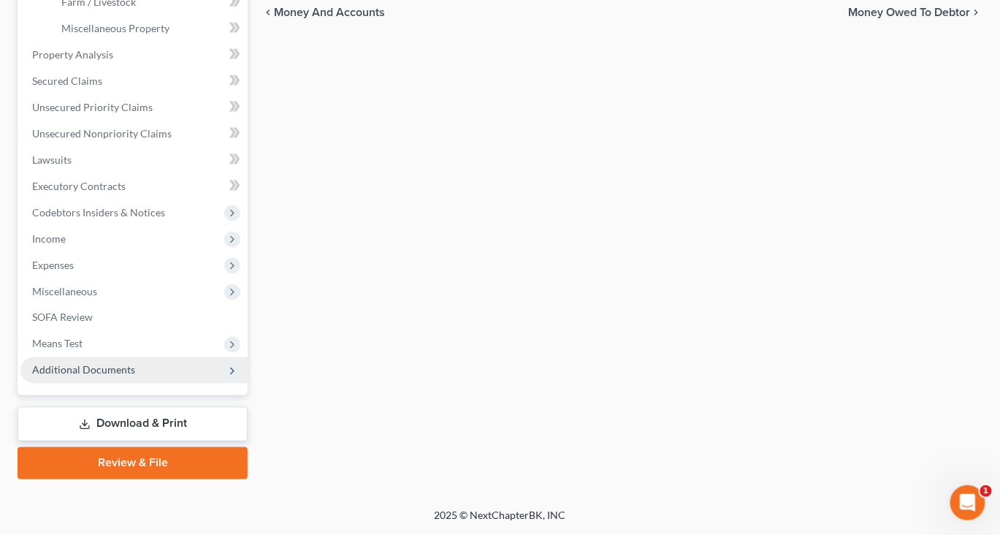
click at [135, 364] on span "Additional Documents" at bounding box center [83, 370] width 103 height 12
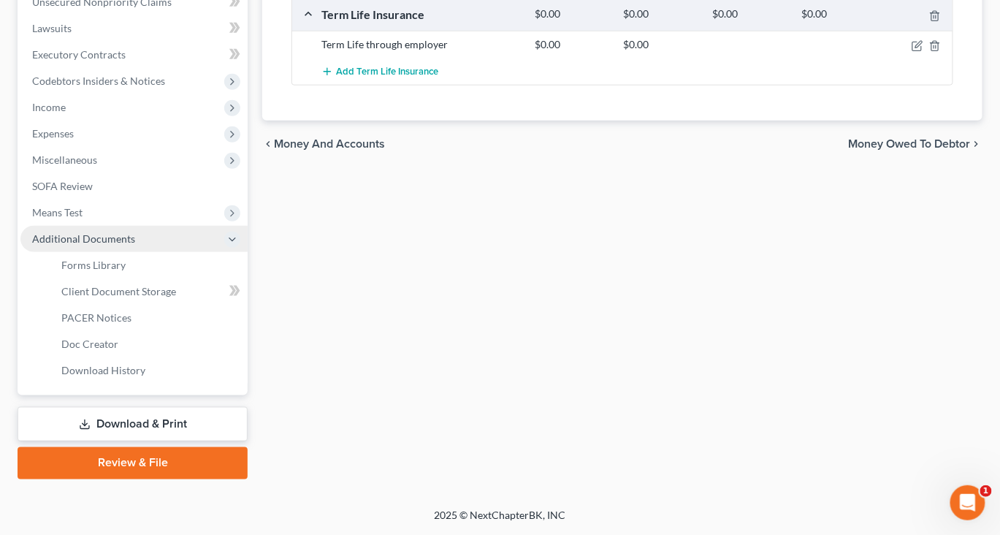
scroll to position [440, 0]
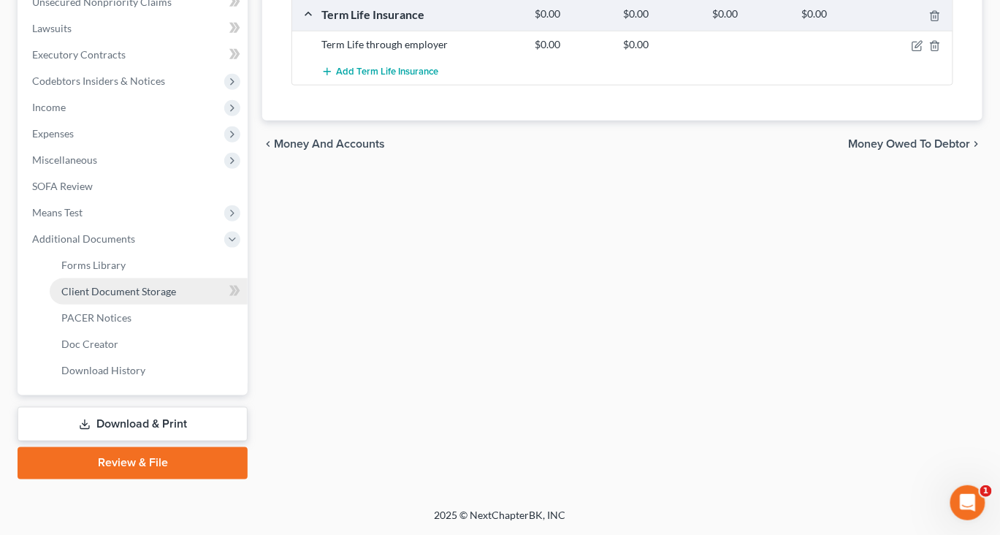
click at [172, 297] on span "Client Document Storage" at bounding box center [118, 291] width 115 height 12
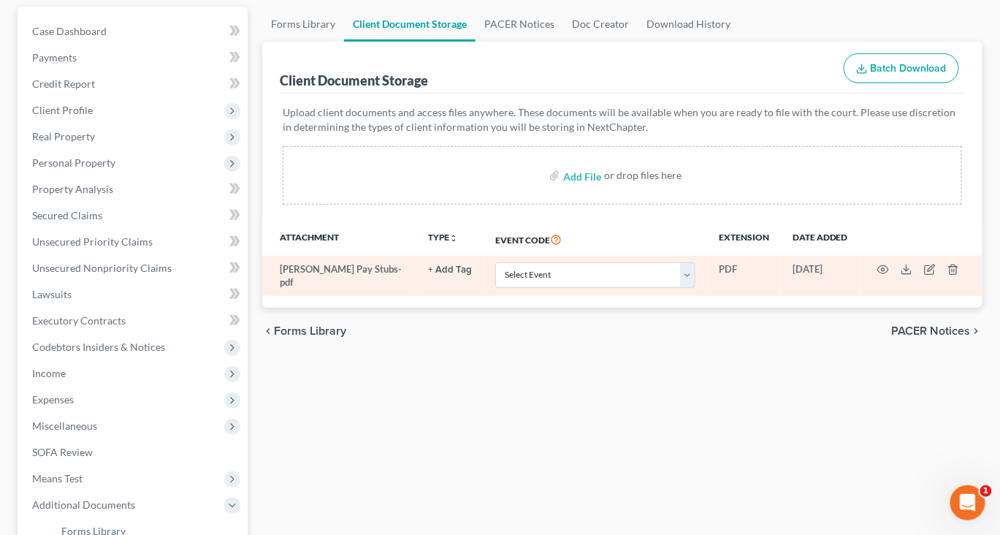
scroll to position [140, 0]
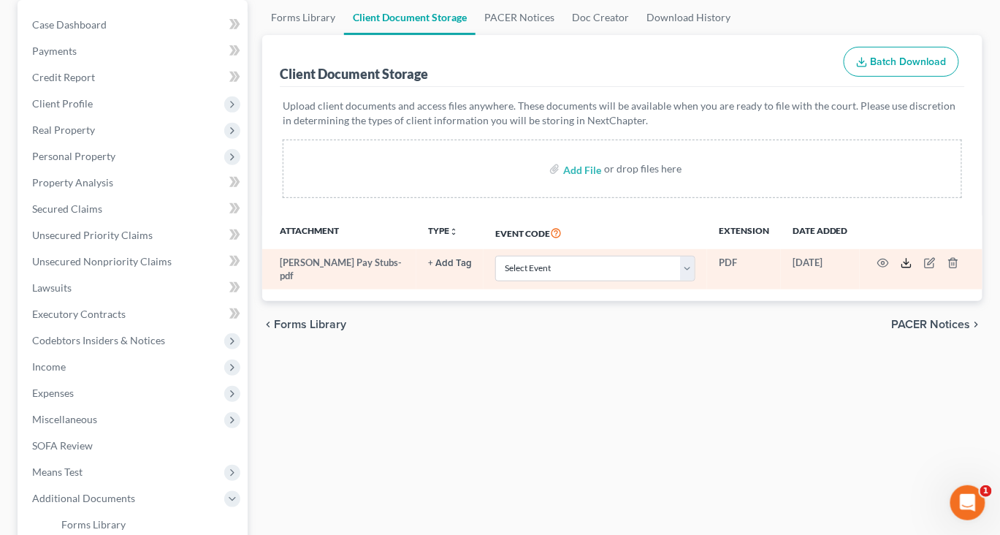
click at [906, 264] on line at bounding box center [906, 262] width 0 height 6
click at [912, 269] on icon at bounding box center [906, 263] width 12 height 12
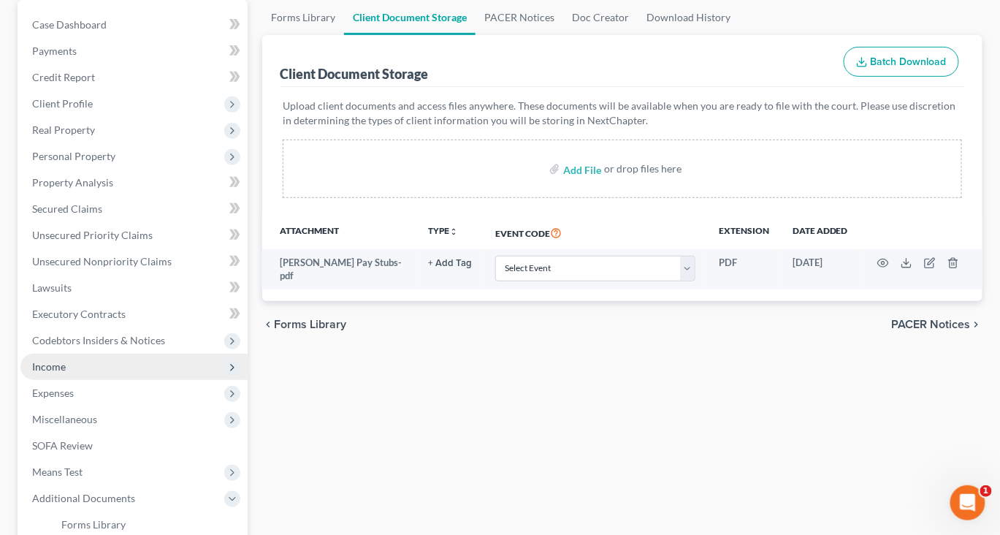
click at [66, 372] on span "Income" at bounding box center [49, 366] width 34 height 12
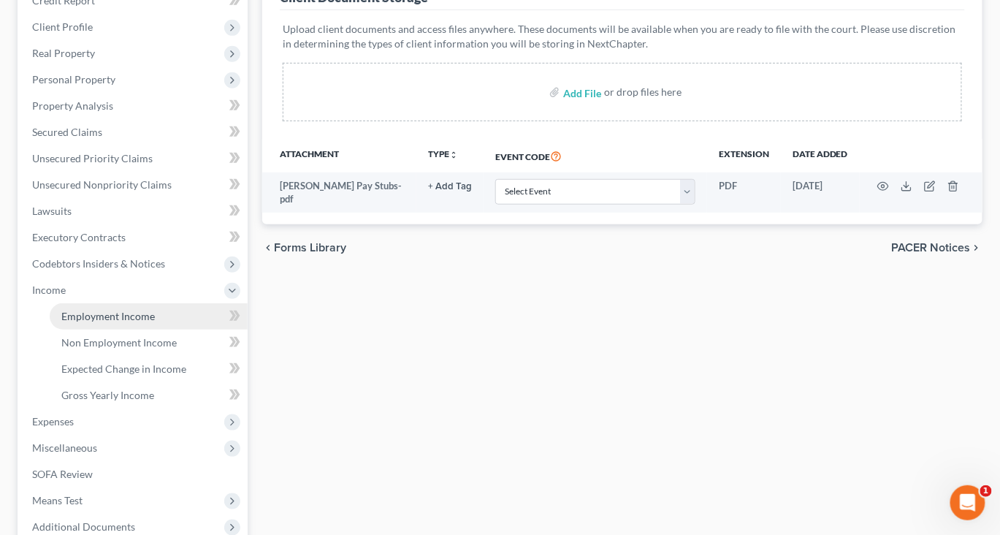
click at [124, 329] on link "Employment Income" at bounding box center [149, 316] width 198 height 26
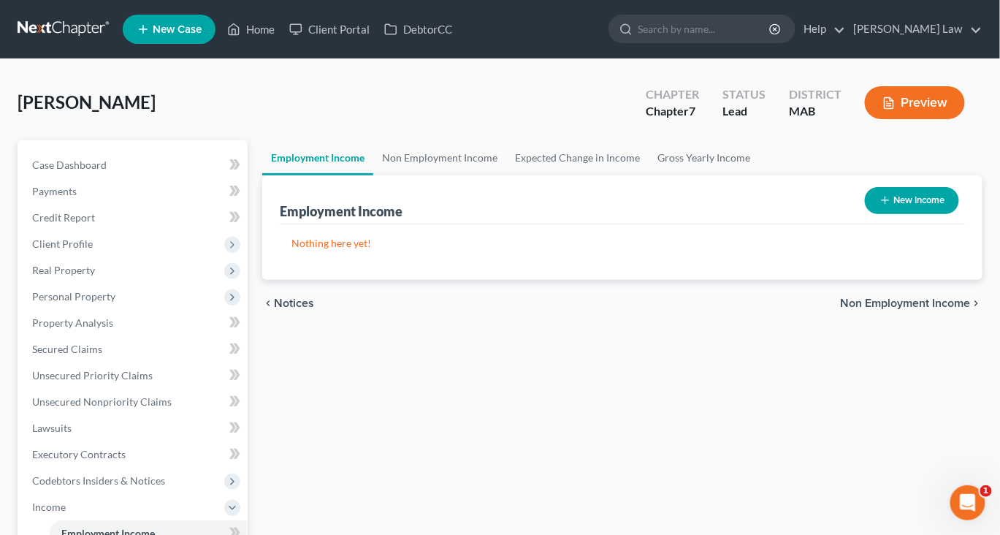
click at [890, 214] on button "New Income" at bounding box center [912, 200] width 94 height 27
select select "0"
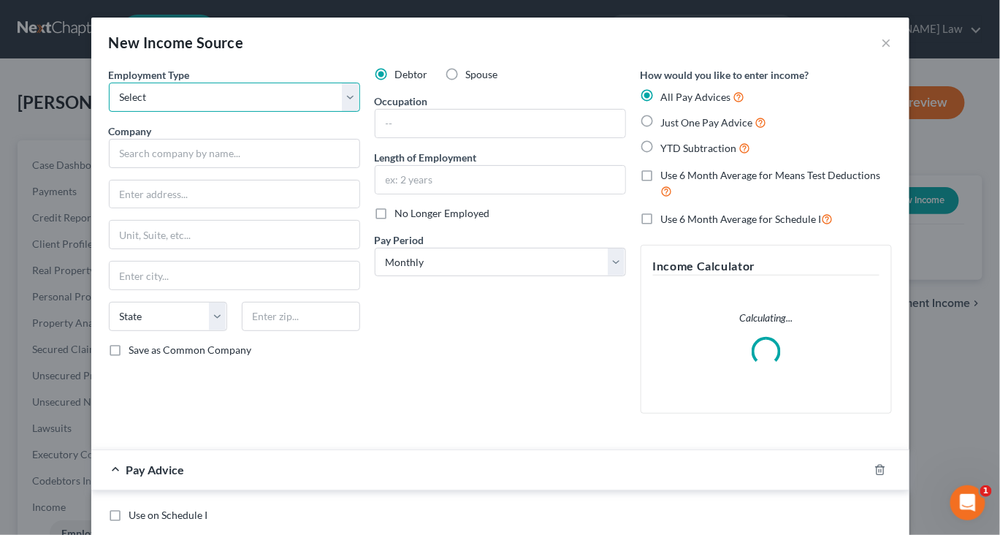
click at [330, 112] on select "Select Full or Part Time Employment Self Employment" at bounding box center [234, 97] width 251 height 29
select select "0"
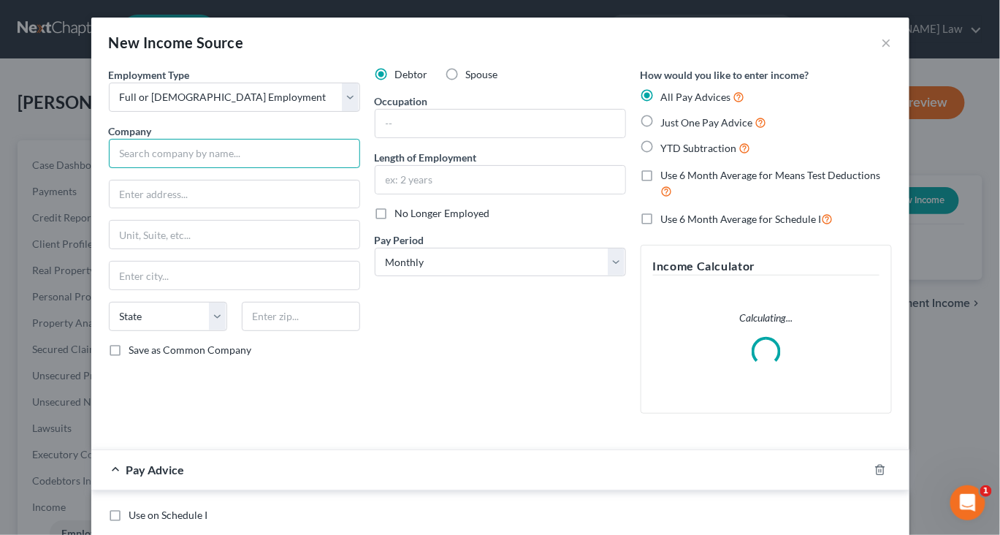
click at [225, 168] on input "text" at bounding box center [234, 153] width 251 height 29
type input "job"
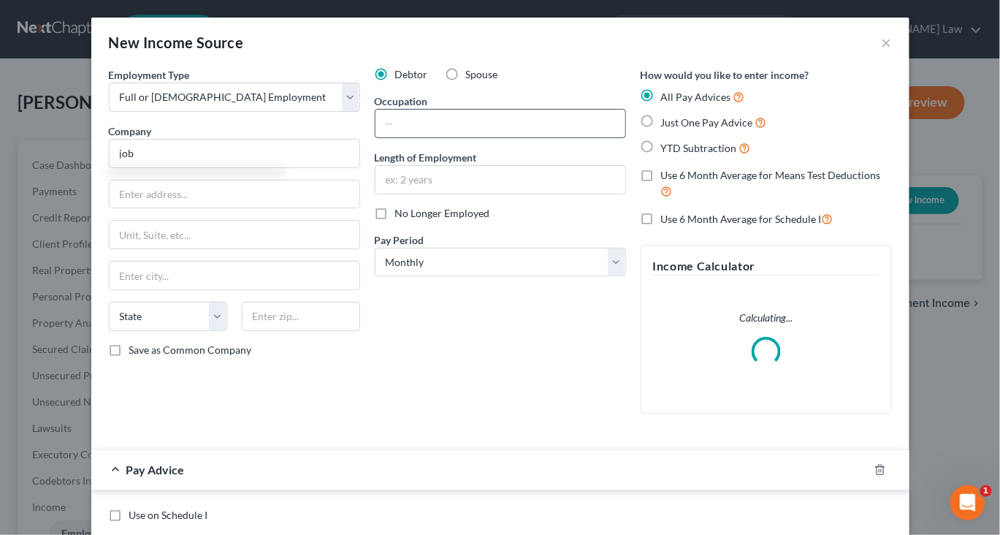
click at [419, 137] on input "text" at bounding box center [500, 124] width 250 height 28
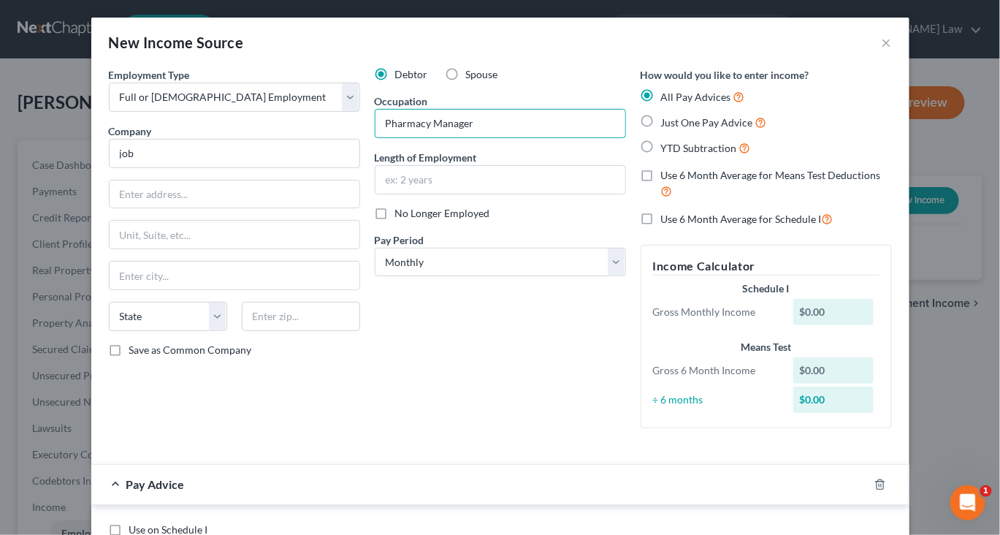
type input "Pharmacy Manager"
click at [673, 131] on label "Just One Pay Advice" at bounding box center [714, 122] width 106 height 17
click at [673, 123] on input "Just One Pay Advice" at bounding box center [671, 118] width 9 height 9
radio input "true"
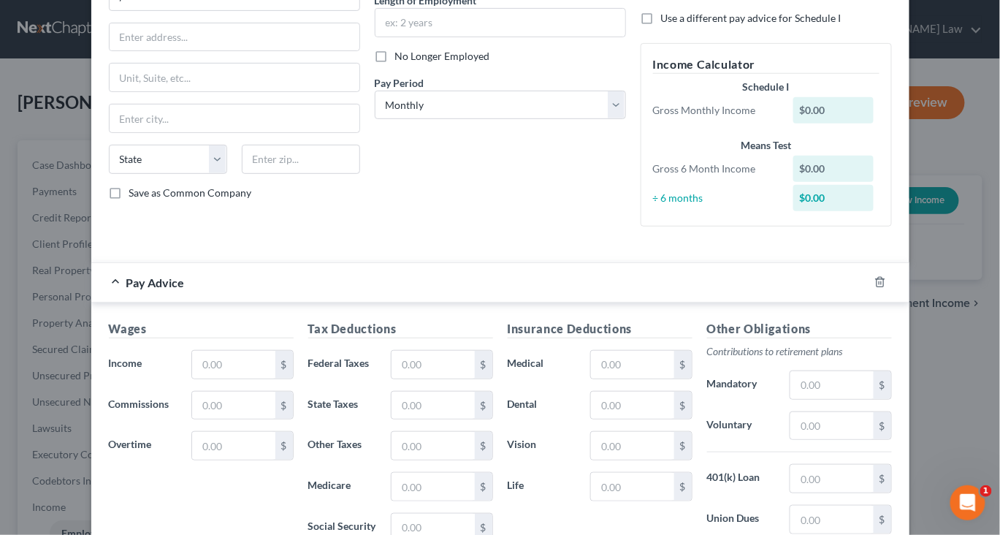
scroll to position [326, 0]
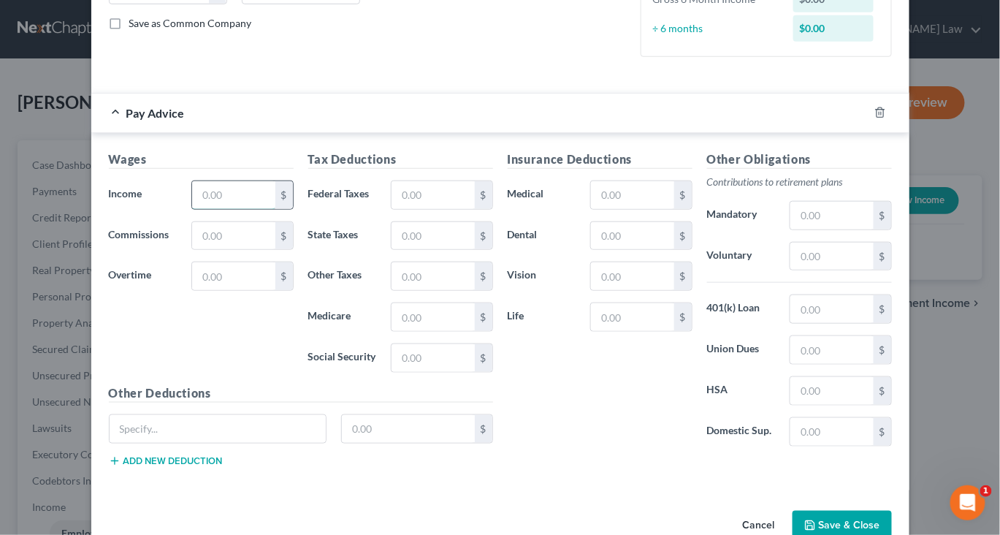
click at [192, 209] on input "text" at bounding box center [233, 195] width 83 height 28
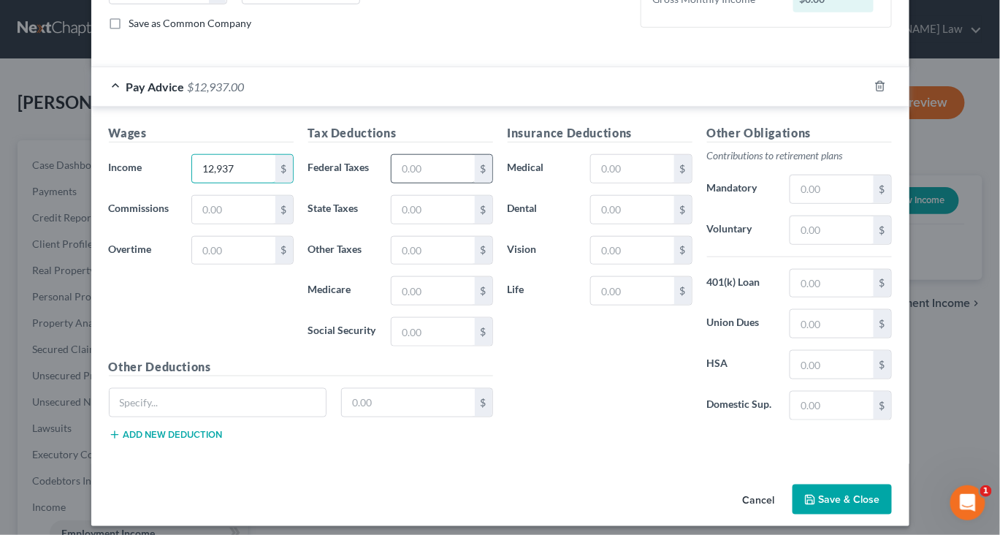
type input "12,937"
click at [413, 183] on input "text" at bounding box center [432, 169] width 83 height 28
type input "3,622"
click at [873, 244] on input "text" at bounding box center [831, 230] width 83 height 28
type input "1,035"
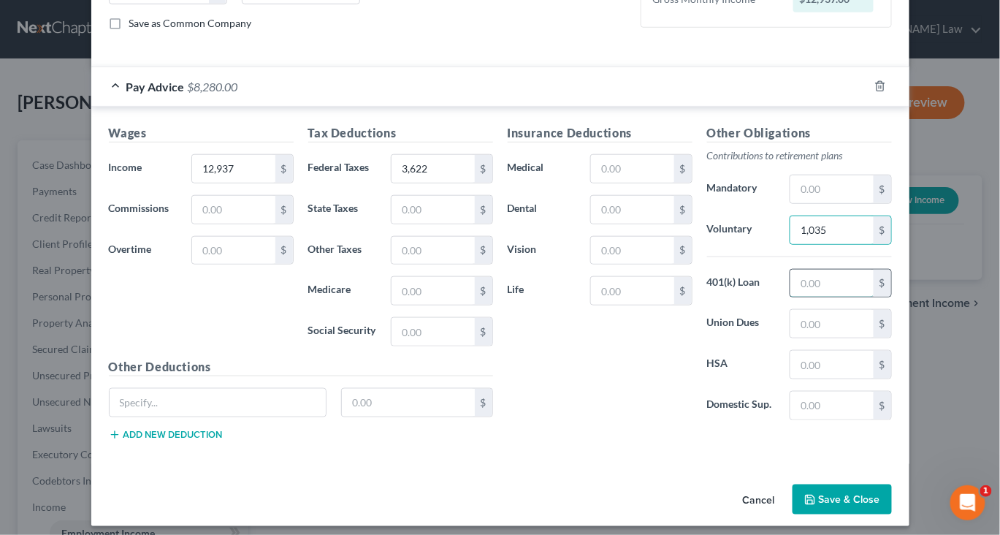
click at [873, 297] on input "text" at bounding box center [831, 283] width 83 height 28
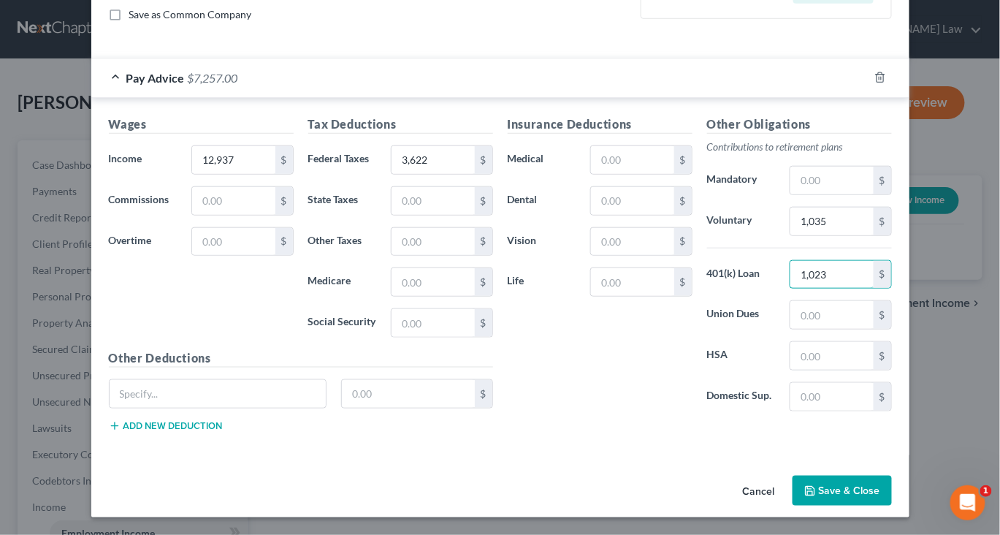
scroll to position [415, 0]
type input "1,023"
click at [667, 174] on input "text" at bounding box center [632, 160] width 83 height 28
type input "273"
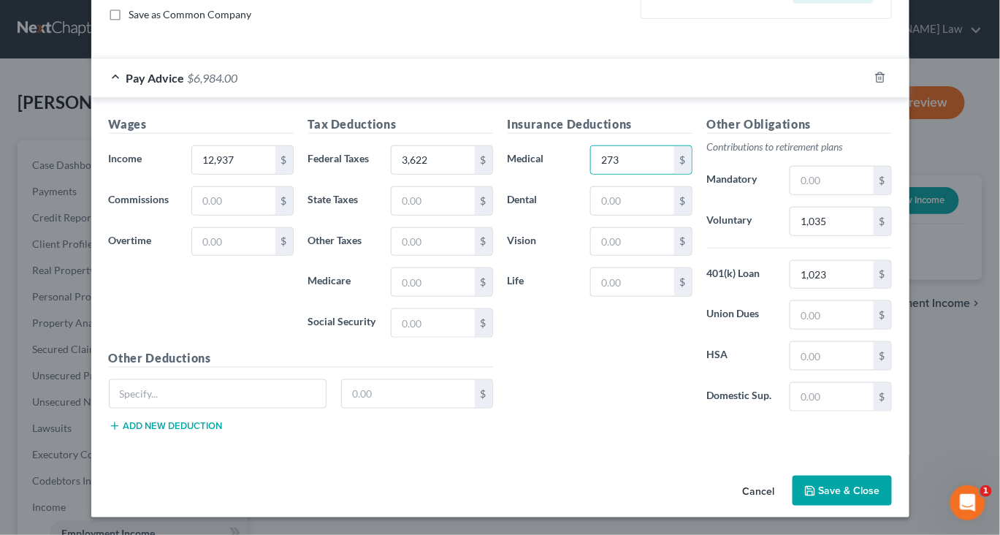
click at [881, 490] on button "Save & Close" at bounding box center [841, 490] width 99 height 31
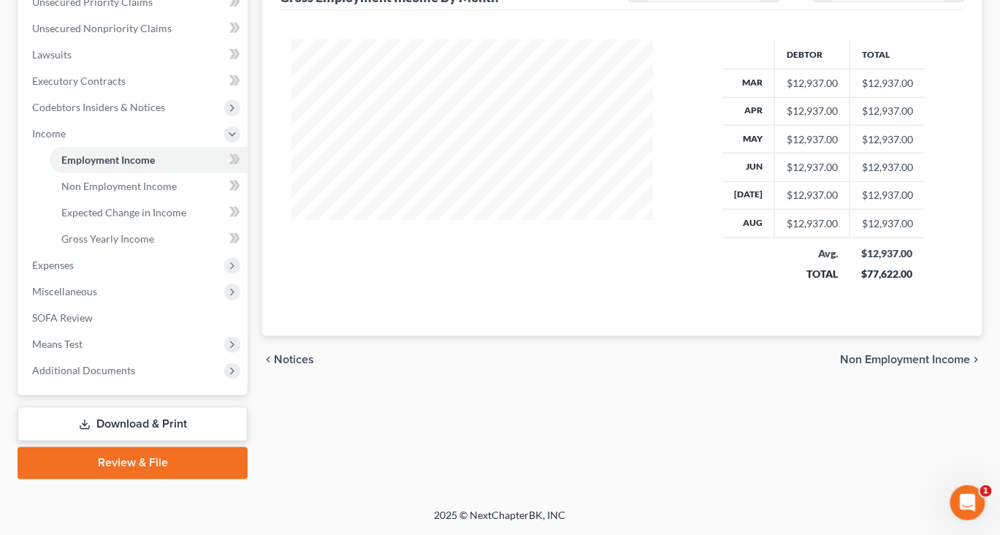
scroll to position [416, 0]
click at [55, 271] on span "Expenses" at bounding box center [53, 265] width 42 height 12
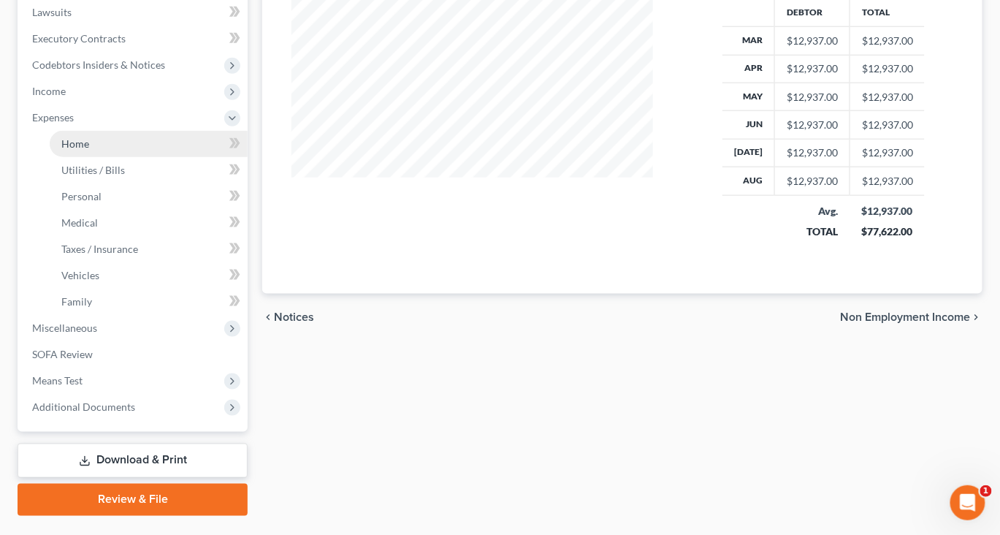
click at [91, 157] on link "Home" at bounding box center [149, 144] width 198 height 26
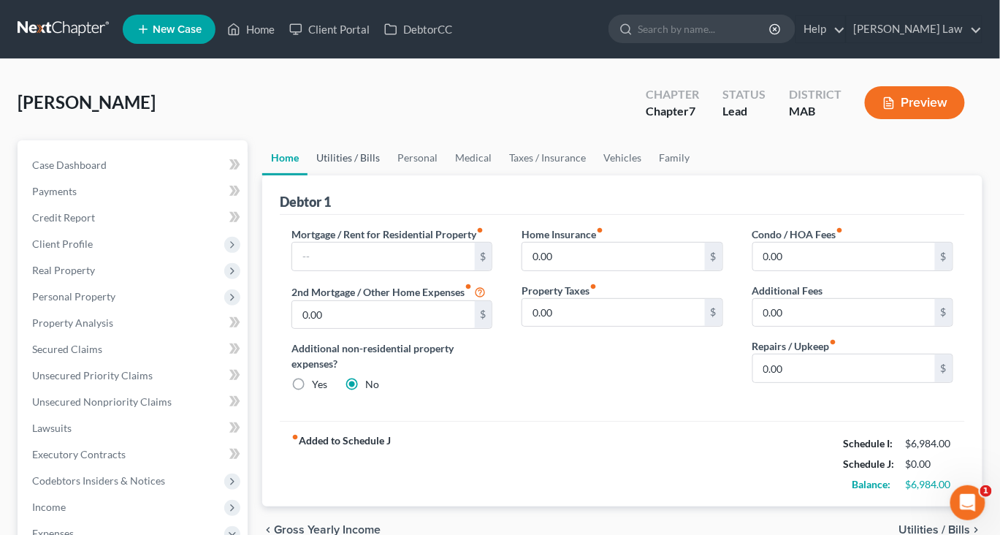
click at [372, 175] on link "Utilities / Bills" at bounding box center [347, 157] width 81 height 35
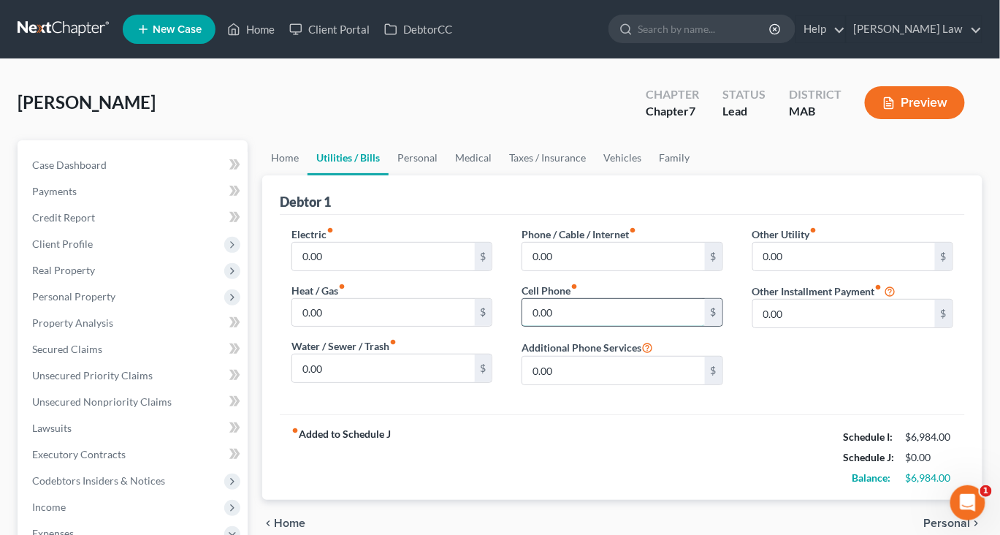
click at [586, 326] on input "0.00" at bounding box center [613, 313] width 182 height 28
type input "120"
click at [585, 270] on input "0.00" at bounding box center [613, 256] width 182 height 28
type input "100"
click at [446, 175] on link "Personal" at bounding box center [418, 157] width 58 height 35
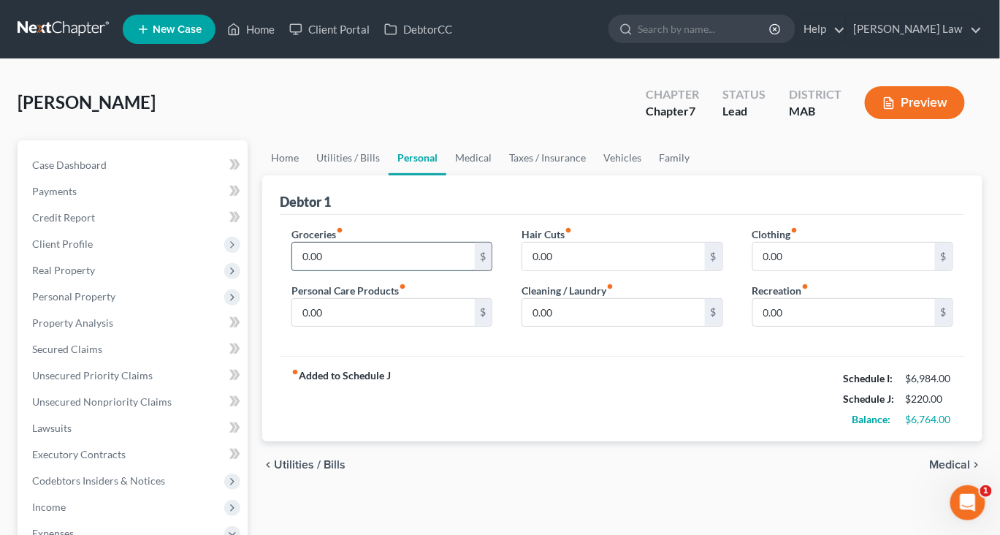
click at [351, 270] on input "0.00" at bounding box center [383, 256] width 182 height 28
type input "500"
click at [357, 326] on input "0.00" at bounding box center [383, 313] width 182 height 28
type input "125"
click at [581, 270] on input "0.00" at bounding box center [613, 256] width 182 height 28
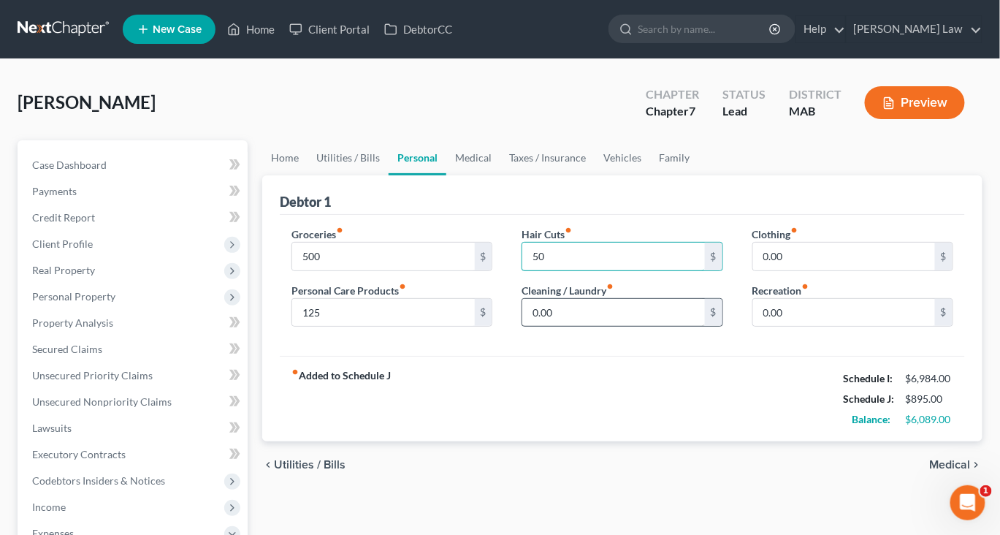
type input "50"
click at [570, 326] on input "0.00" at bounding box center [613, 313] width 182 height 28
type input "100"
click at [800, 270] on input "0.00" at bounding box center [844, 256] width 182 height 28
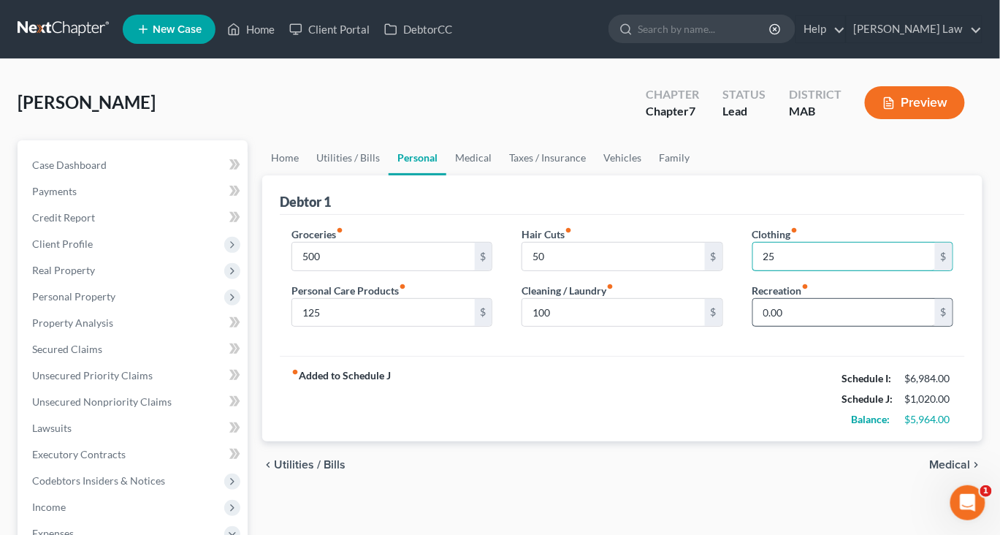
type input "25"
click at [785, 326] on input "0.00" at bounding box center [844, 313] width 182 height 28
type input "150"
click at [500, 175] on link "Medical" at bounding box center [473, 157] width 54 height 35
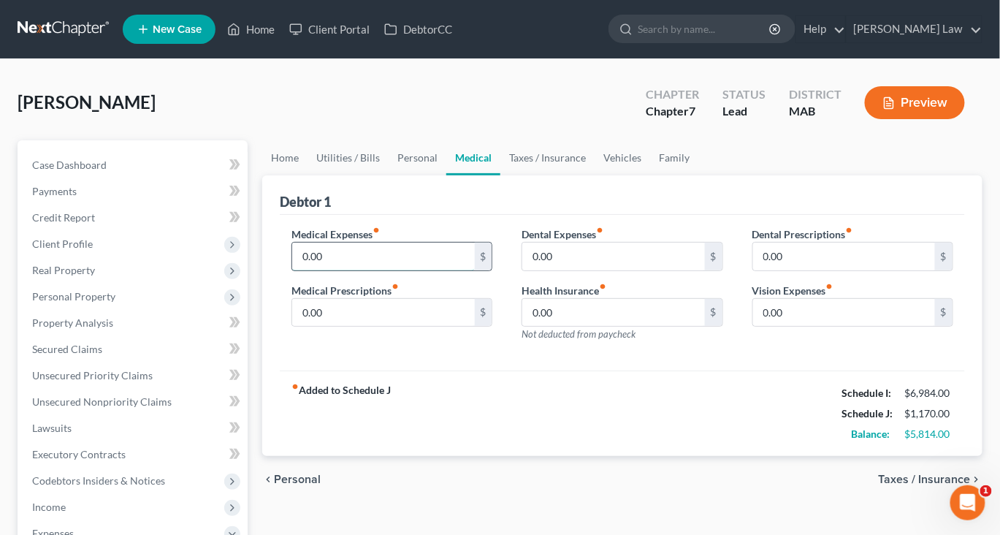
click at [351, 270] on input "0.00" at bounding box center [383, 256] width 182 height 28
type input "200"
click at [594, 175] on link "Taxes / Insurance" at bounding box center [547, 157] width 94 height 35
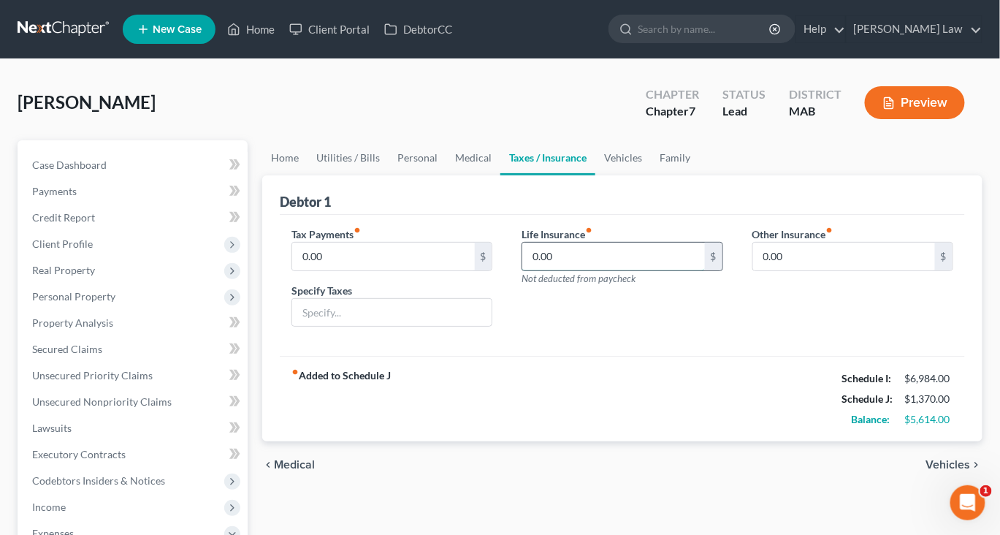
click at [583, 270] on input "0.00" at bounding box center [613, 256] width 182 height 28
click at [651, 175] on link "Vehicles" at bounding box center [623, 157] width 56 height 35
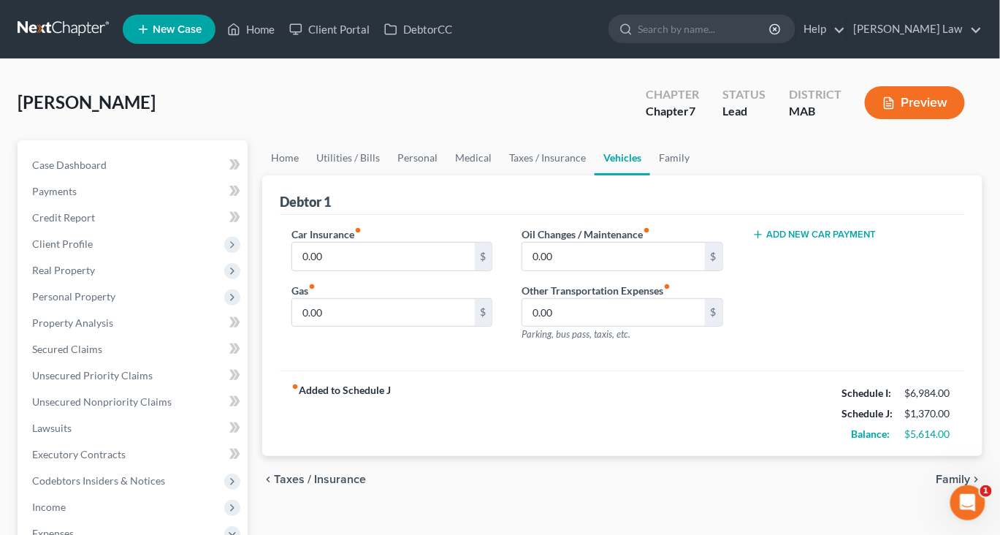
click at [795, 240] on button "Add New Car Payment" at bounding box center [814, 235] width 124 height 12
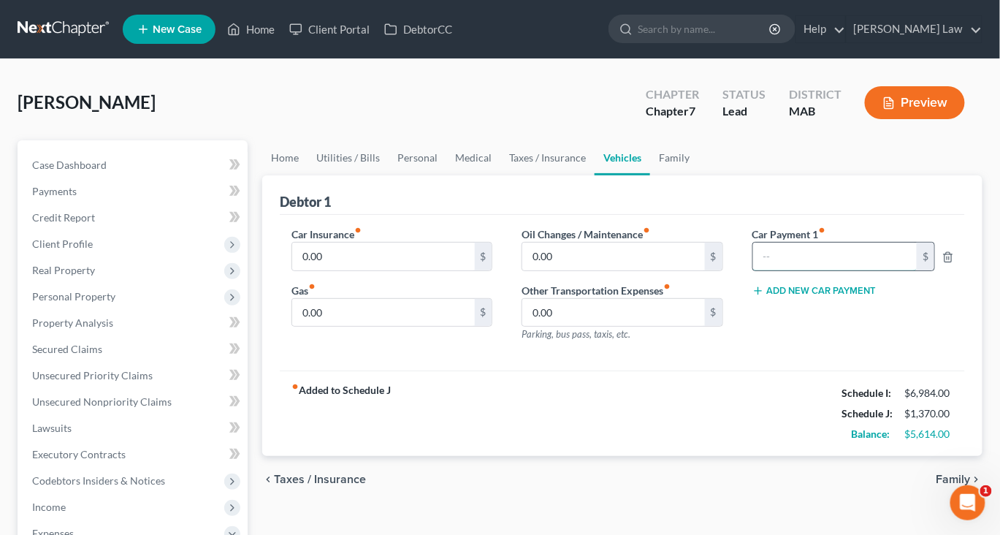
click at [786, 270] on input "text" at bounding box center [835, 256] width 164 height 28
type input "870"
click at [399, 270] on input "0.00" at bounding box center [383, 256] width 182 height 28
click at [341, 326] on input "0.00" at bounding box center [383, 313] width 182 height 28
click at [351, 270] on input "170" at bounding box center [383, 256] width 182 height 28
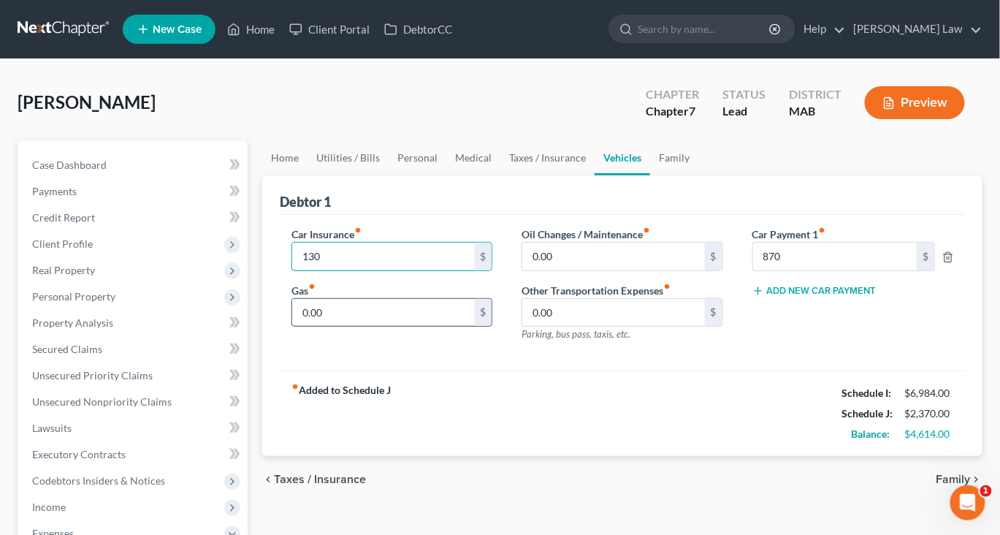
type input "130"
click at [346, 326] on input "0.00" at bounding box center [383, 313] width 182 height 28
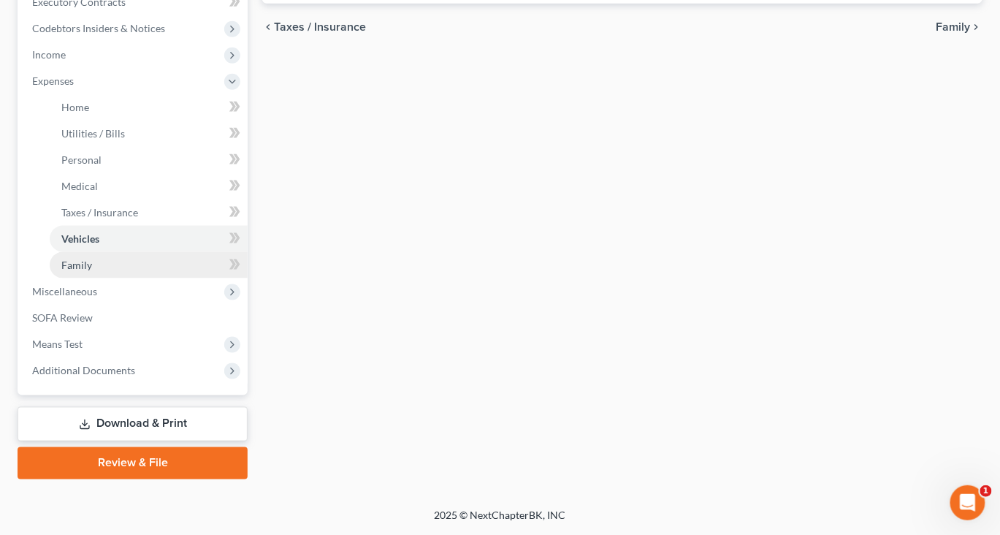
scroll to position [550, 0]
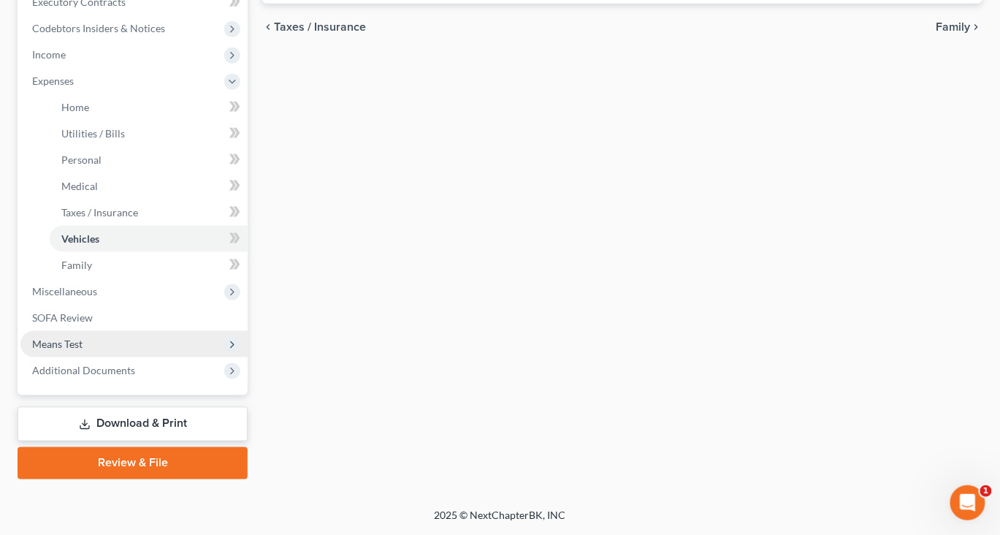
type input "300"
click at [83, 350] on span "Means Test" at bounding box center [57, 343] width 50 height 12
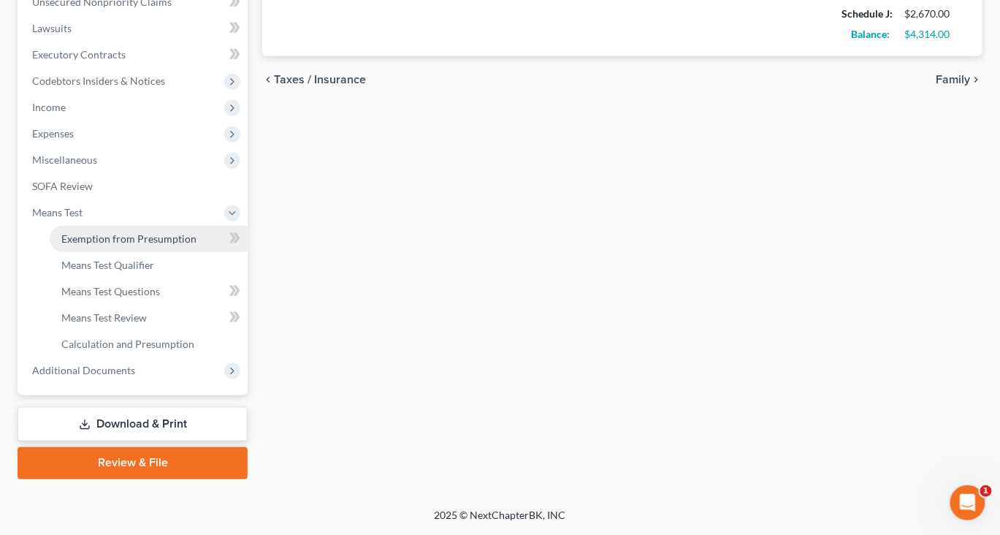
click at [150, 252] on link "Exemption from Presumption" at bounding box center [149, 239] width 198 height 26
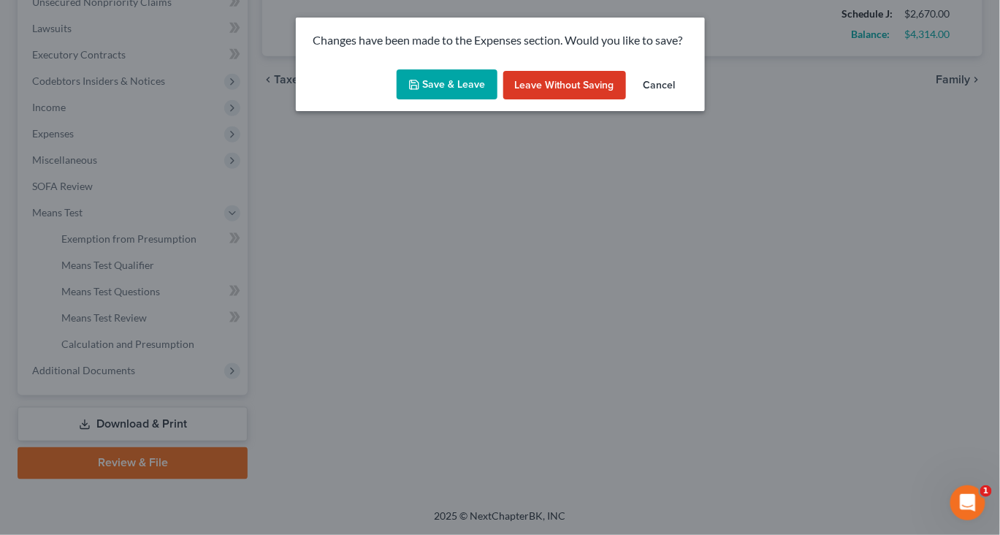
click at [413, 100] on button "Save & Leave" at bounding box center [447, 84] width 101 height 31
type input "130.00"
type input "300.00"
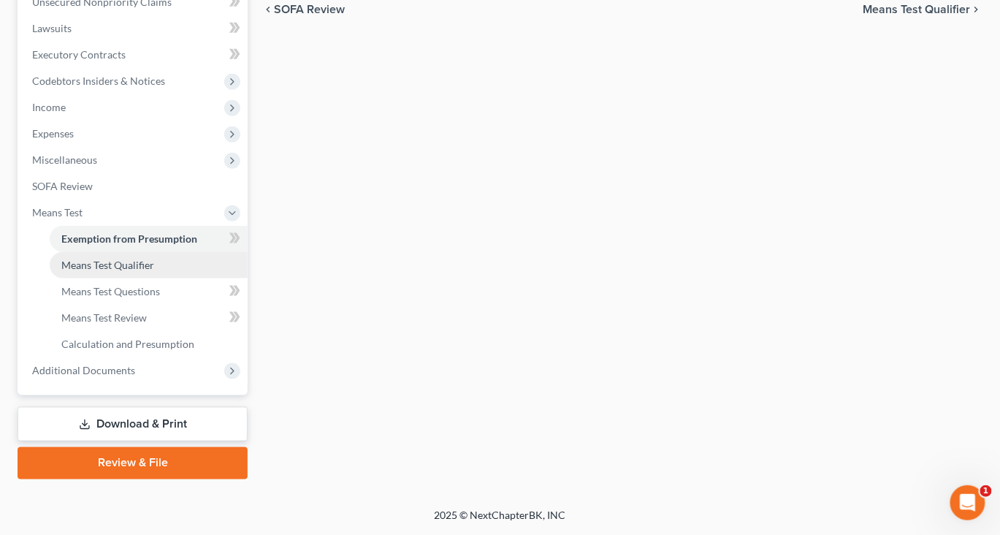
click at [141, 271] on span "Means Test Qualifier" at bounding box center [107, 265] width 93 height 12
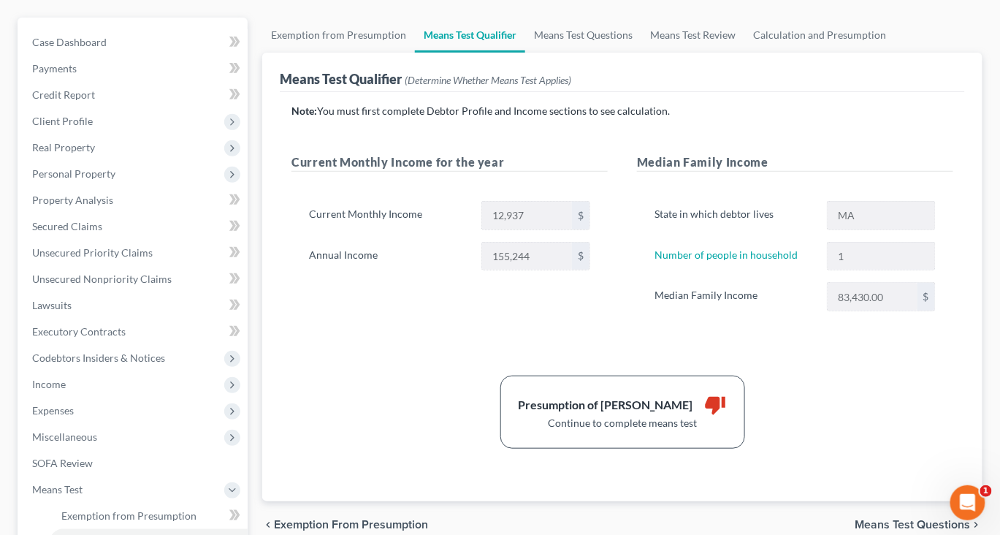
scroll to position [109, 0]
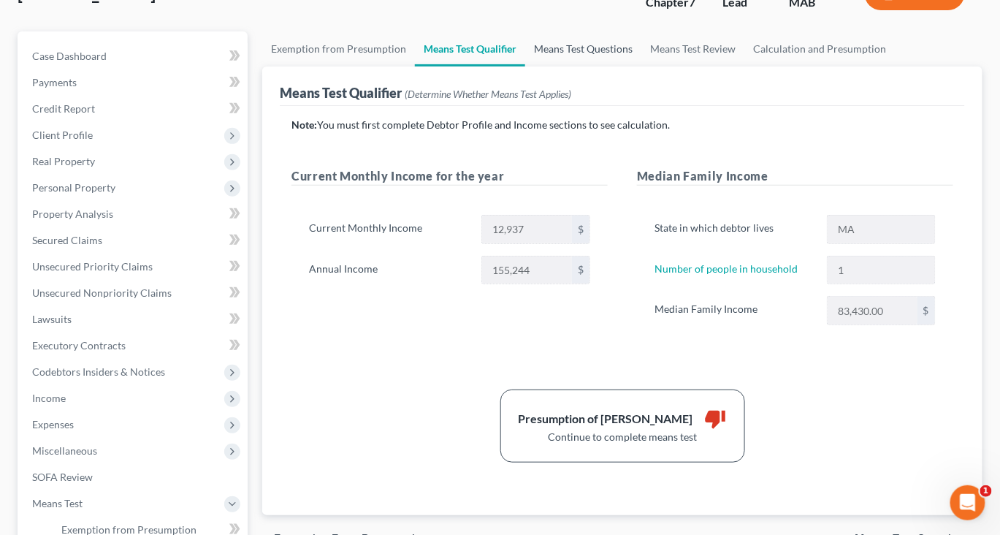
click at [641, 66] on link "Means Test Questions" at bounding box center [583, 48] width 116 height 35
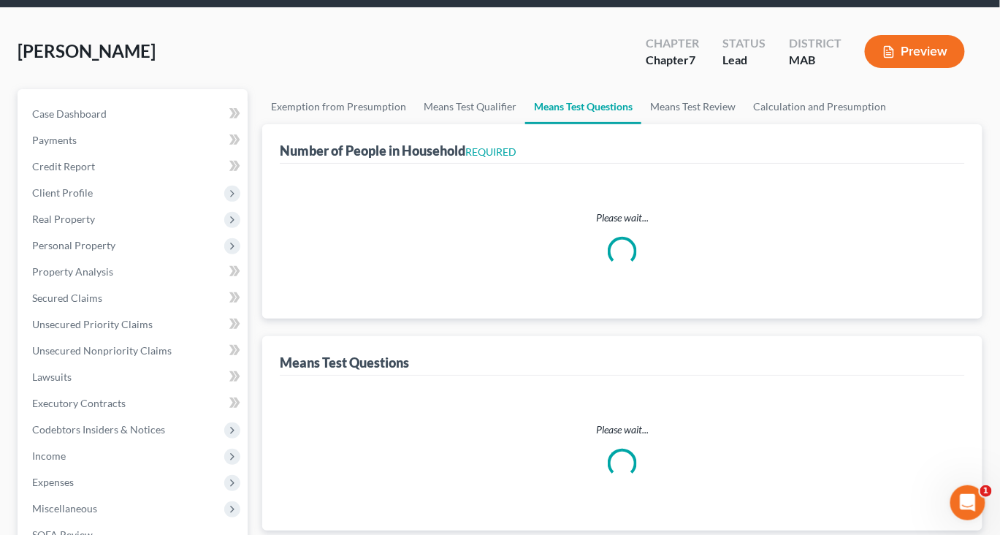
scroll to position [11, 0]
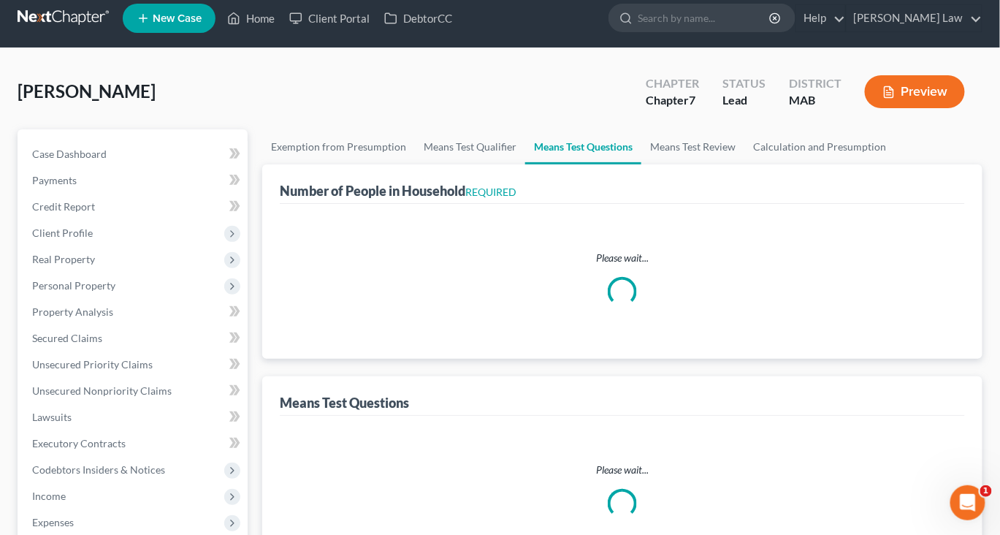
select select "1"
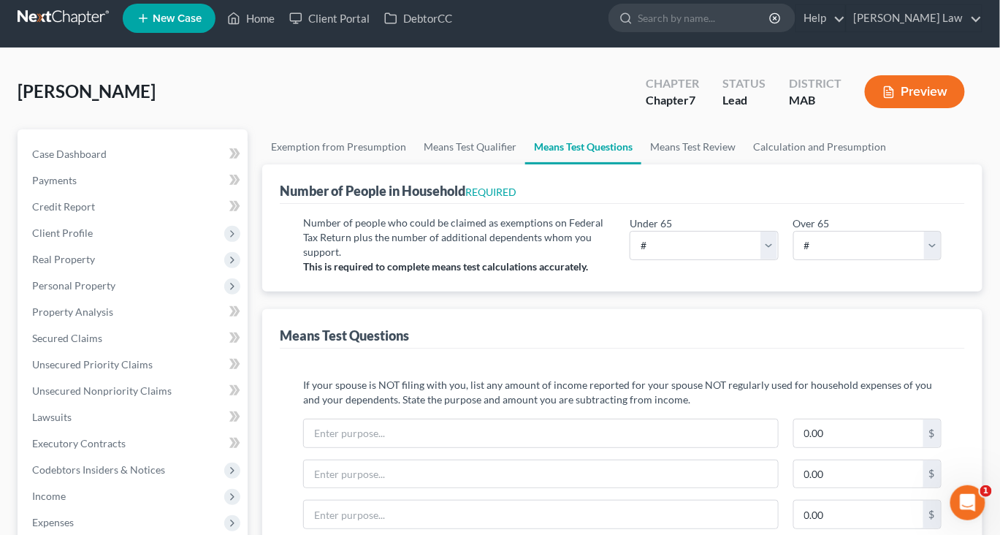
scroll to position [0, 0]
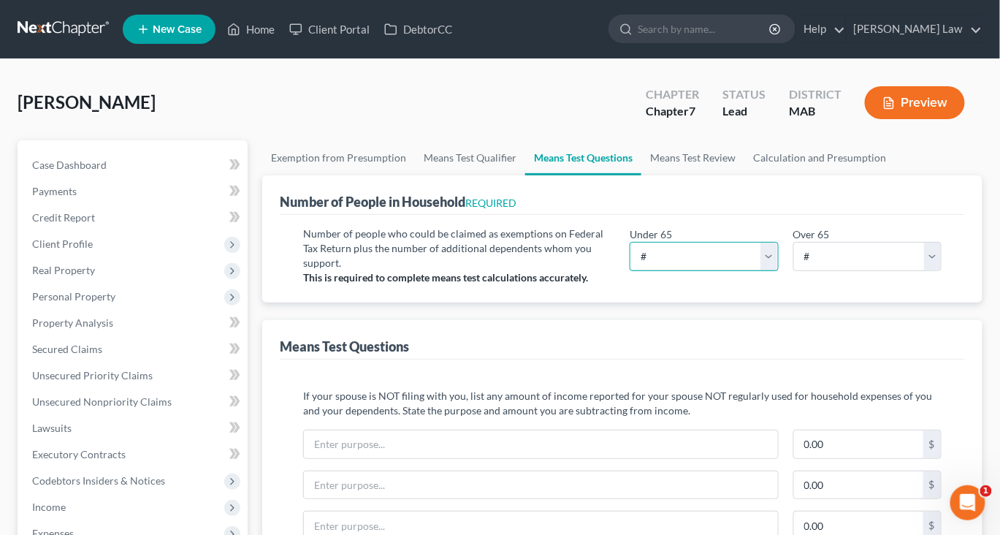
click at [754, 271] on select "# 0 1 2 3 4 5 6 7 8 9 10" at bounding box center [703, 256] width 148 height 29
select select "1"
click at [892, 119] on button "Preview" at bounding box center [915, 102] width 100 height 33
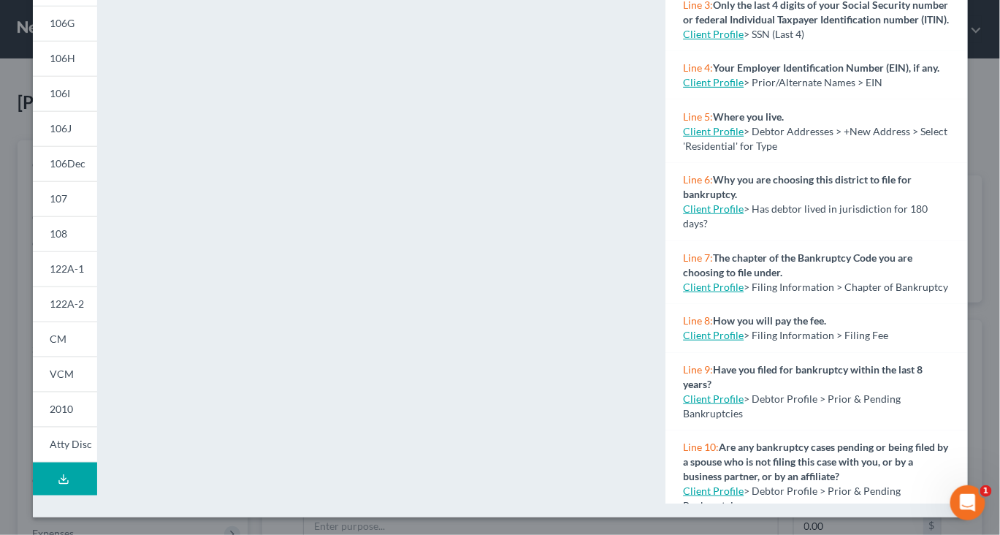
scroll to position [391, 0]
click at [58, 286] on link "122A-1" at bounding box center [65, 268] width 64 height 35
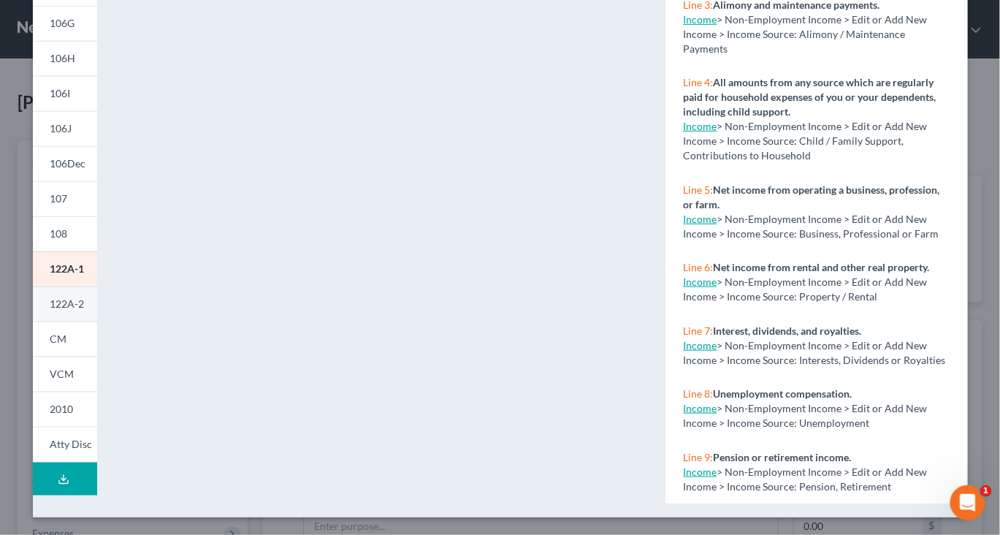
click at [60, 321] on link "122A-2" at bounding box center [65, 303] width 64 height 35
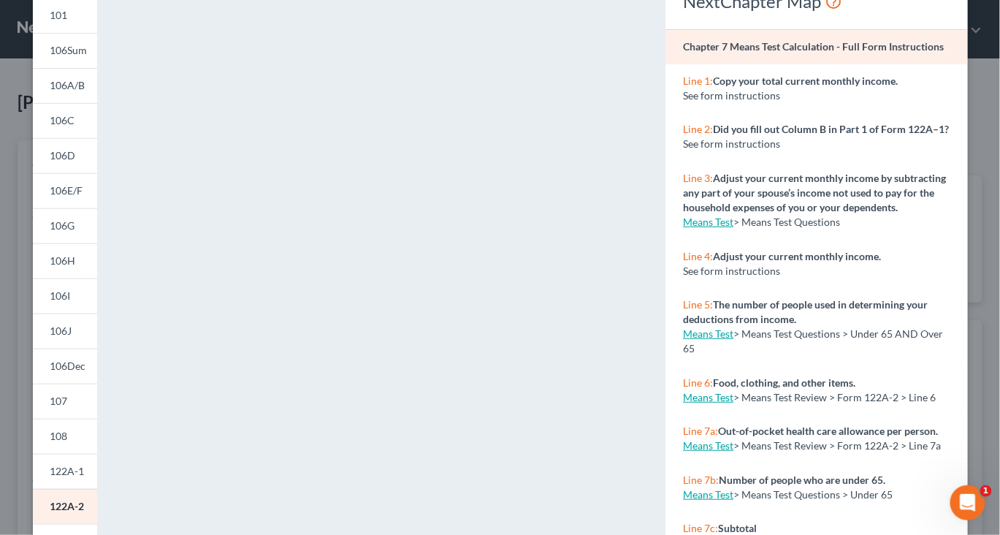
scroll to position [0, 0]
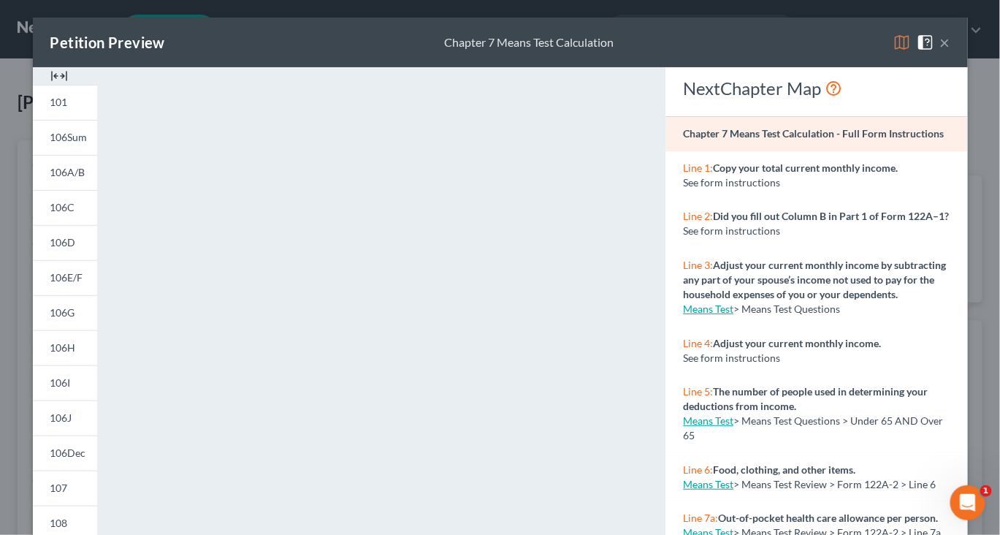
click at [950, 51] on button "×" at bounding box center [945, 43] width 10 height 18
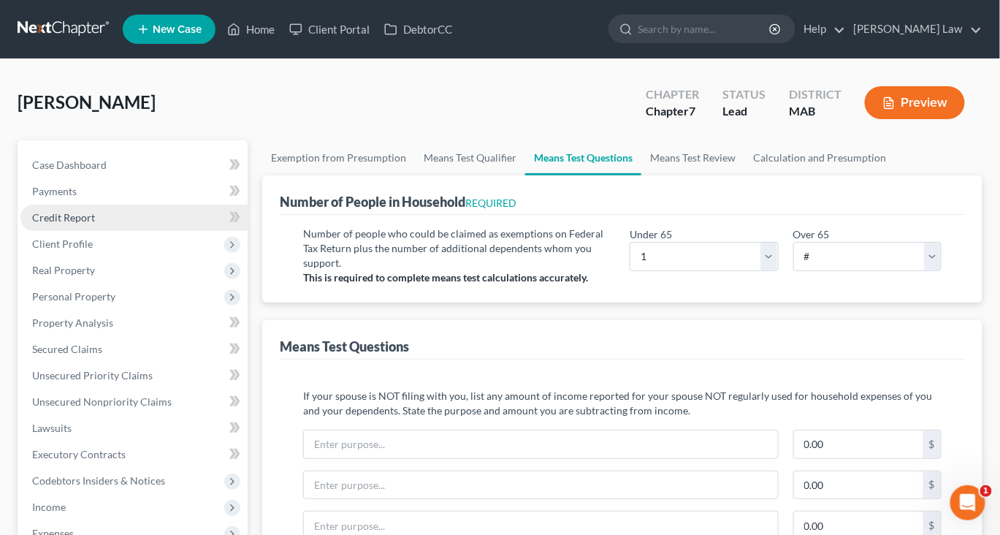
click at [76, 223] on span "Credit Report" at bounding box center [63, 217] width 63 height 12
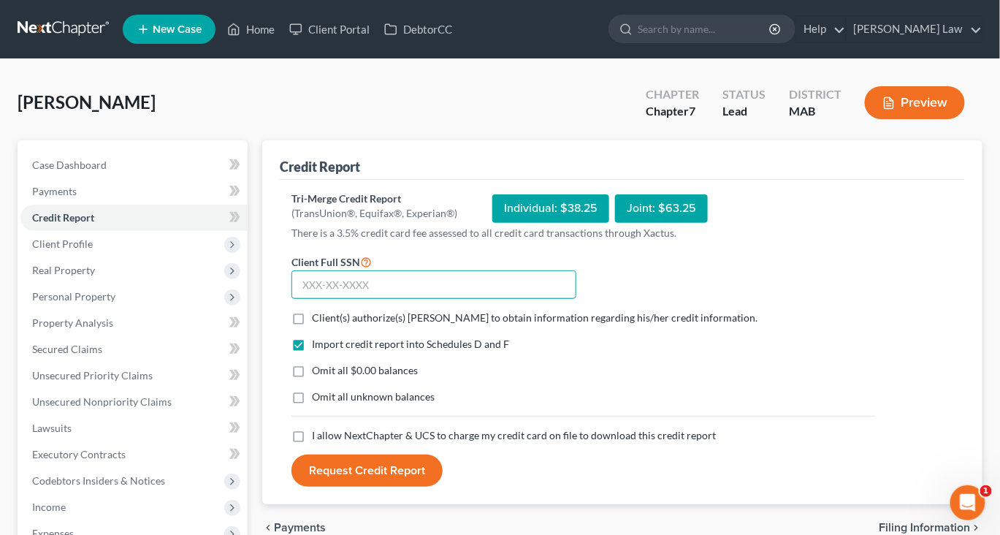
click at [402, 299] on input "text" at bounding box center [433, 284] width 285 height 29
type input "0"
type input "390-06-8836"
click at [312, 325] on label "Client(s) authorize(s) Benner Law to obtain information regarding his/her credi…" at bounding box center [534, 317] width 445 height 15
click at [318, 320] on input "Client(s) authorize(s) Benner Law to obtain information regarding his/her credi…" at bounding box center [322, 314] width 9 height 9
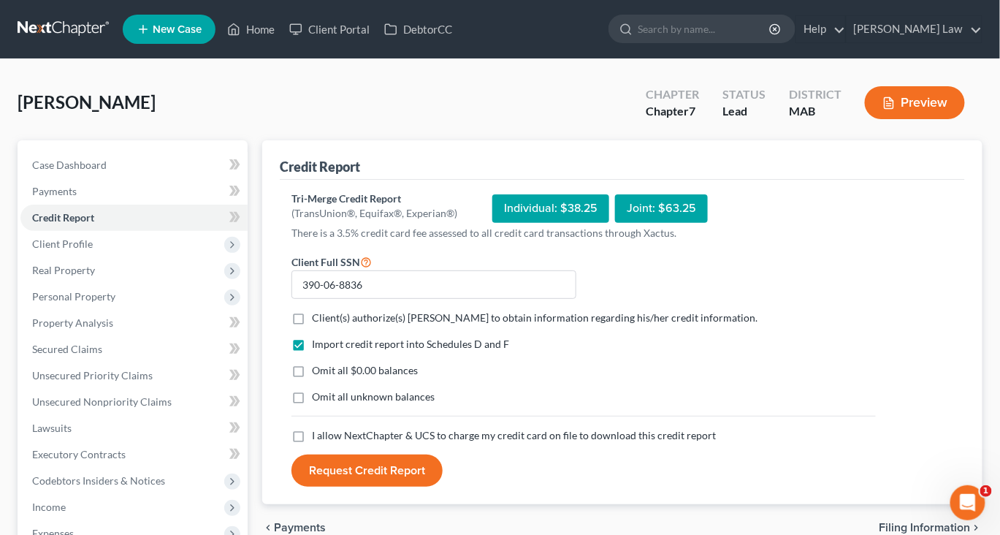
checkbox input "true"
click at [312, 378] on label "Omit all $0.00 balances" at bounding box center [365, 370] width 106 height 15
click at [318, 372] on input "Omit all $0.00 balances" at bounding box center [322, 367] width 9 height 9
checkbox input "true"
click at [312, 404] on label "Omit all unknown balances" at bounding box center [373, 396] width 123 height 15
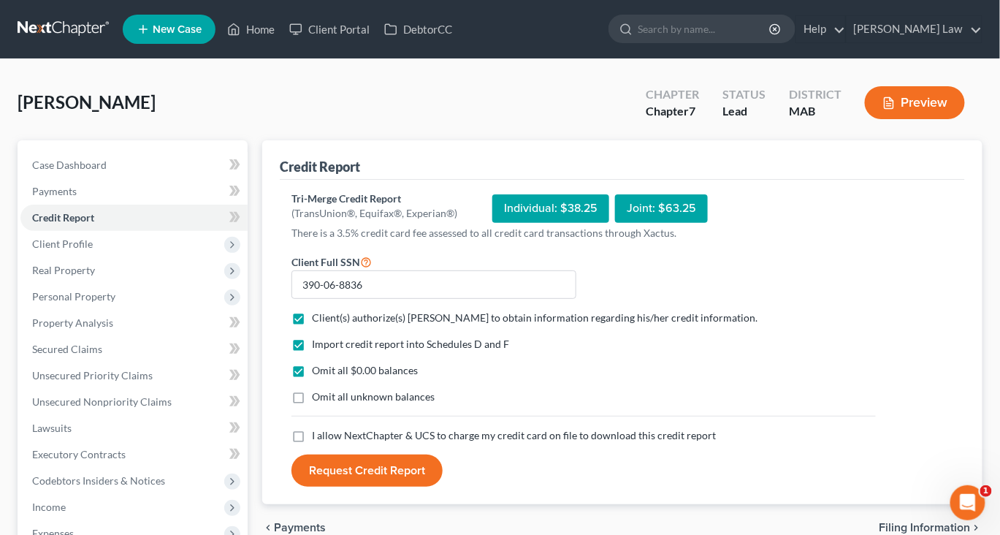
click at [318, 399] on input "Omit all unknown balances" at bounding box center [322, 393] width 9 height 9
checkbox input "true"
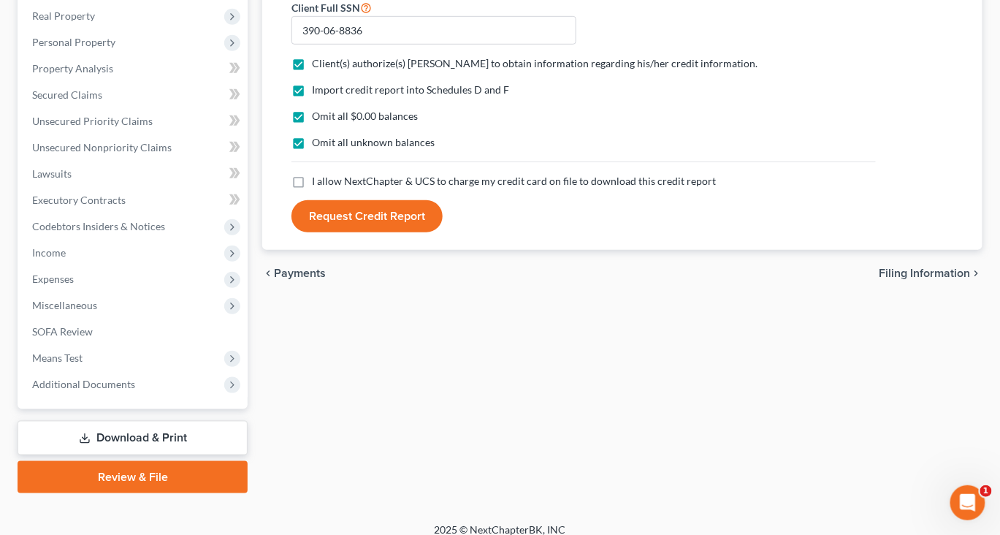
scroll to position [283, 0]
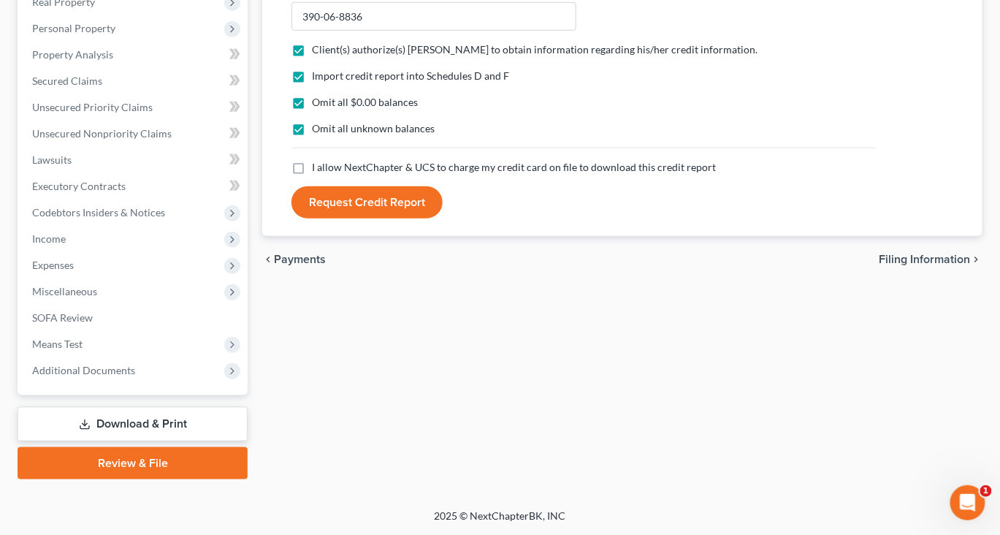
click at [312, 175] on label "I allow NextChapter & UCS to charge my credit card on file to download this cre…" at bounding box center [514, 167] width 404 height 15
click at [318, 169] on input "I allow NextChapter & UCS to charge my credit card on file to download this cre…" at bounding box center [322, 164] width 9 height 9
checkbox input "true"
click at [383, 218] on button "Request Credit Report" at bounding box center [366, 202] width 151 height 32
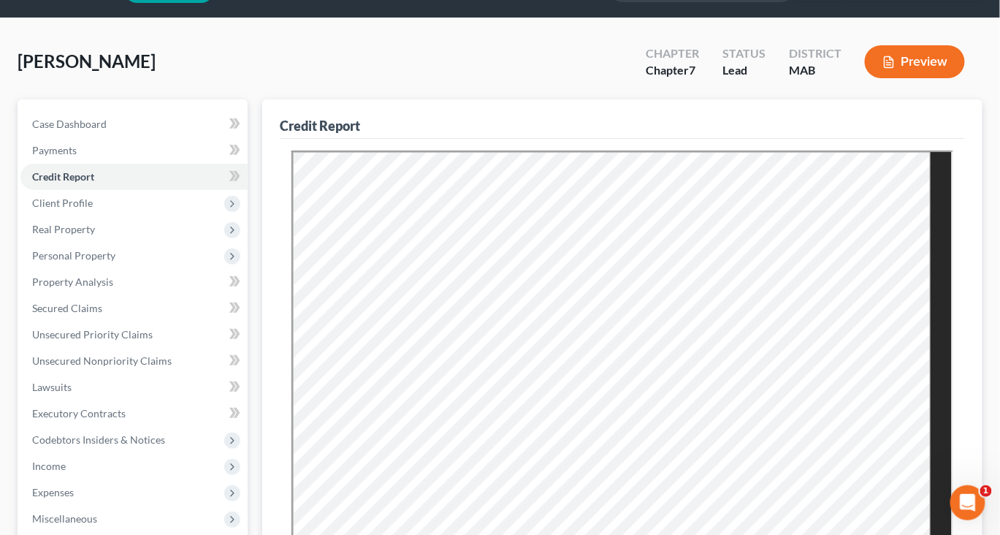
scroll to position [47, 0]
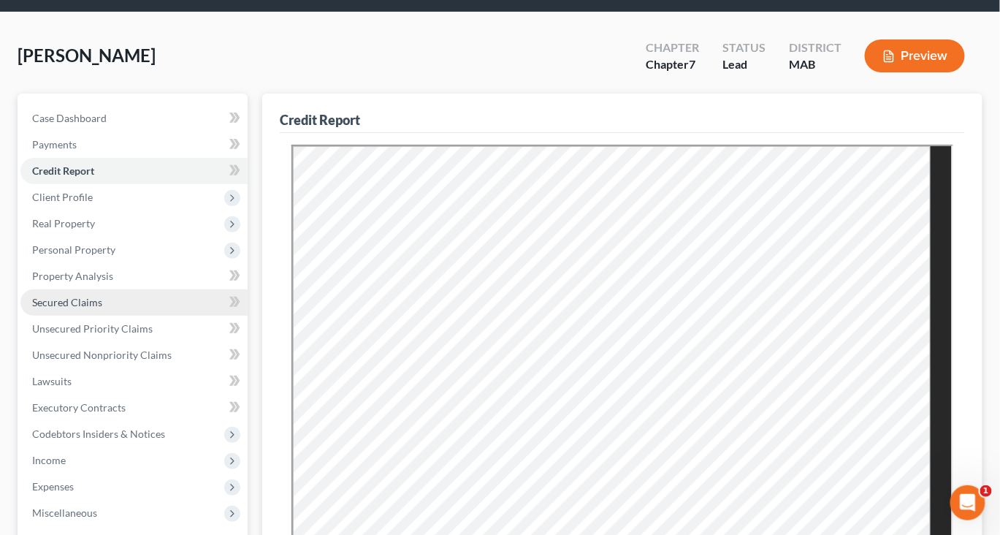
click at [103, 315] on link "Secured Claims" at bounding box center [133, 302] width 227 height 26
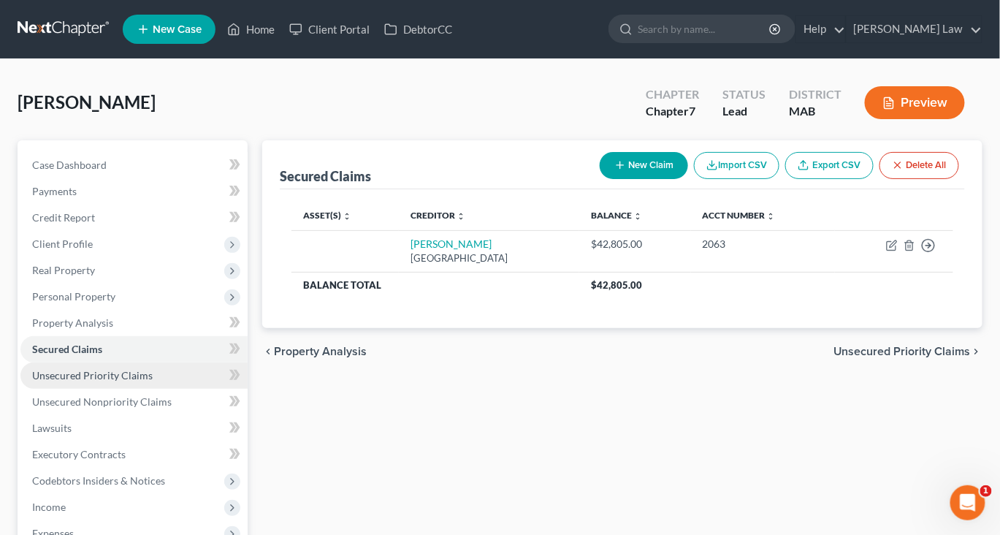
click at [142, 381] on span "Unsecured Priority Claims" at bounding box center [92, 375] width 120 height 12
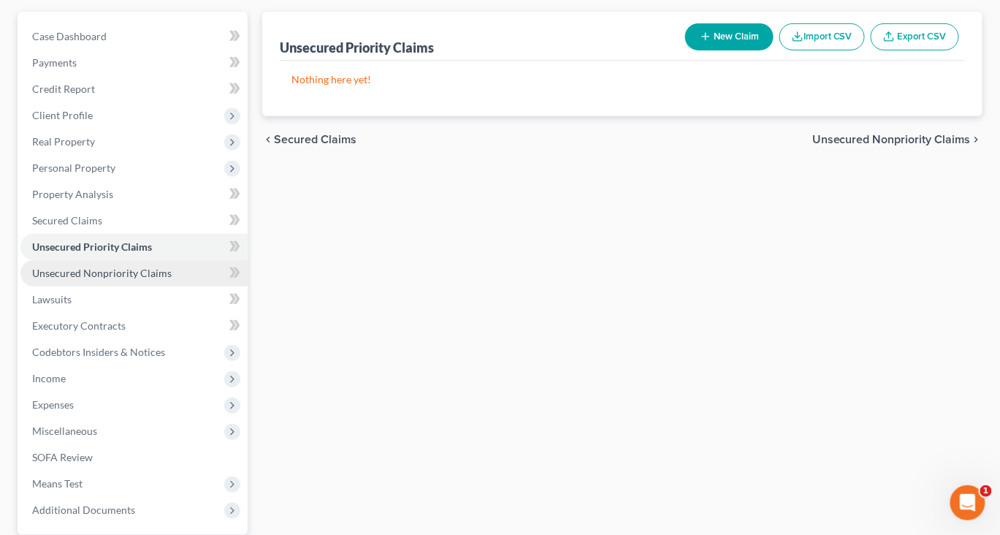
click at [111, 279] on span "Unsecured Nonpriority Claims" at bounding box center [101, 273] width 139 height 12
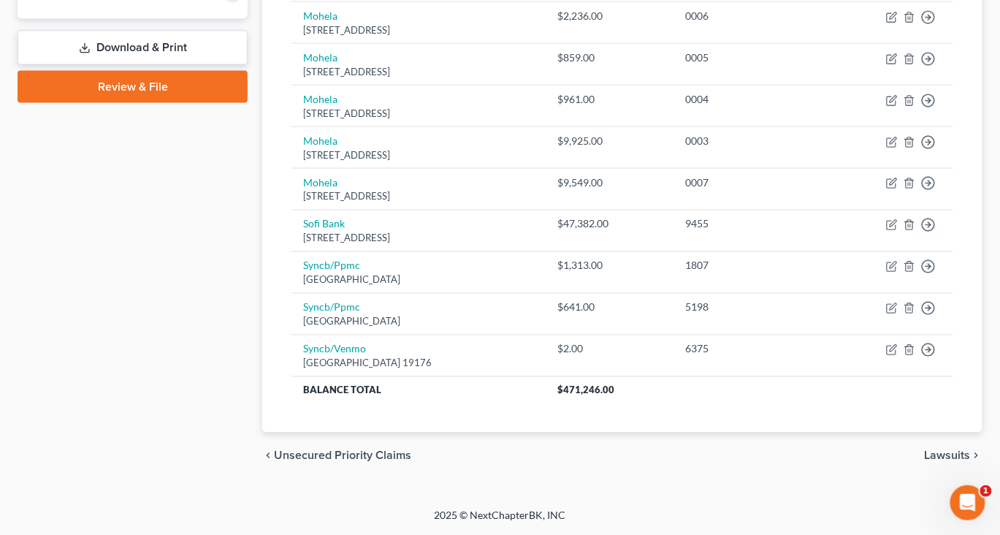
scroll to position [887, 0]
